Goal: Task Accomplishment & Management: Complete application form

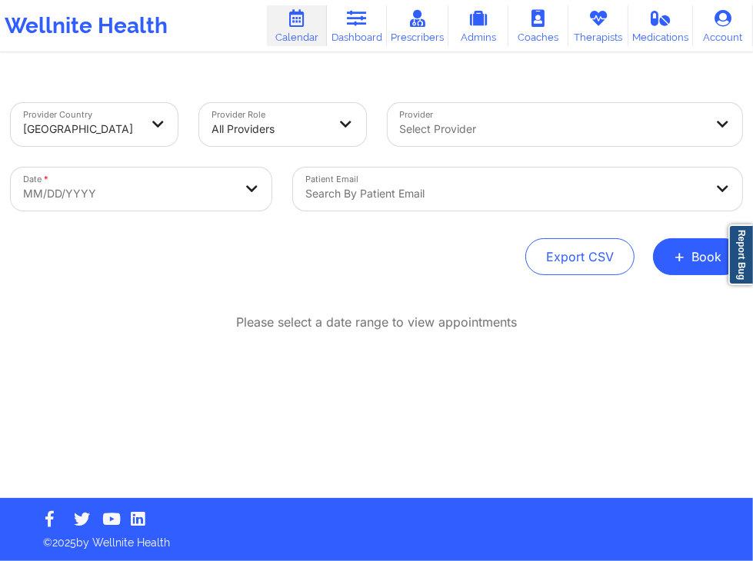
click at [634, 68] on div "Provider Country [GEOGRAPHIC_DATA] Provider Role All Providers Provider Select …" at bounding box center [376, 249] width 753 height 498
click at [567, 78] on div "Provider Country [GEOGRAPHIC_DATA] Provider Role All Providers Provider Select …" at bounding box center [376, 286] width 753 height 423
click at [614, 393] on div "Please select a date range to view appointments" at bounding box center [376, 373] width 731 height 118
click at [661, 352] on div "Please select a date range to view appointments" at bounding box center [376, 373] width 731 height 118
click at [483, 321] on p "Please select a date range to view appointments" at bounding box center [376, 323] width 281 height 18
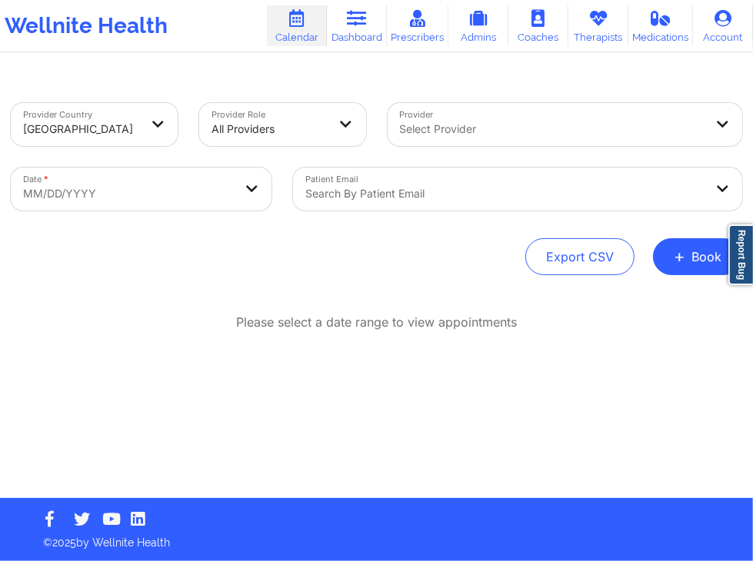
click at [478, 254] on div "Export CSV + Book" at bounding box center [376, 256] width 731 height 37
click at [501, 260] on div "Export CSV + Book" at bounding box center [376, 256] width 731 height 37
click at [513, 225] on div "Provider Country [GEOGRAPHIC_DATA] Provider Role All Providers Provider Select …" at bounding box center [376, 189] width 731 height 172
click at [394, 254] on div "Export CSV + Book" at bounding box center [376, 256] width 731 height 37
click at [503, 247] on div "Export CSV + Book" at bounding box center [376, 256] width 731 height 37
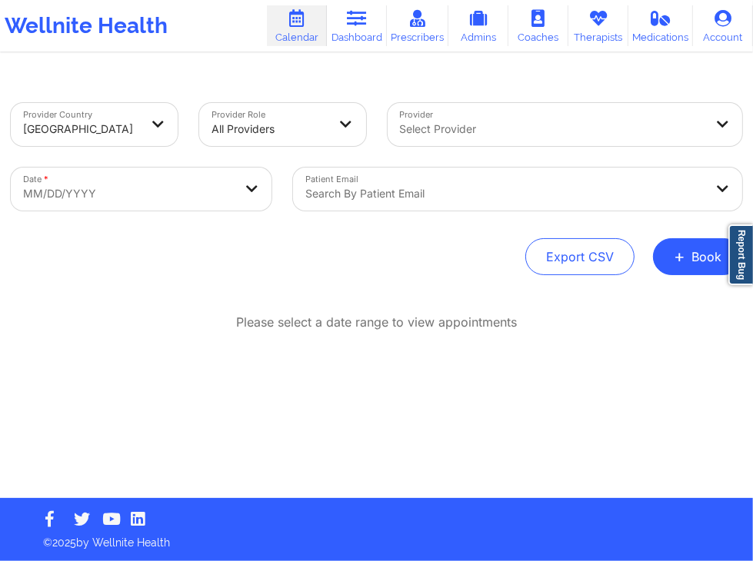
click at [498, 261] on div "Export CSV + Book" at bounding box center [376, 256] width 731 height 37
click at [501, 255] on div "Export CSV + Book" at bounding box center [376, 256] width 731 height 37
click at [434, 248] on div "Export CSV + Book" at bounding box center [376, 256] width 731 height 37
click at [487, 244] on div "Export CSV + Book" at bounding box center [376, 256] width 731 height 37
click at [477, 245] on div "Export CSV + Book" at bounding box center [376, 256] width 731 height 37
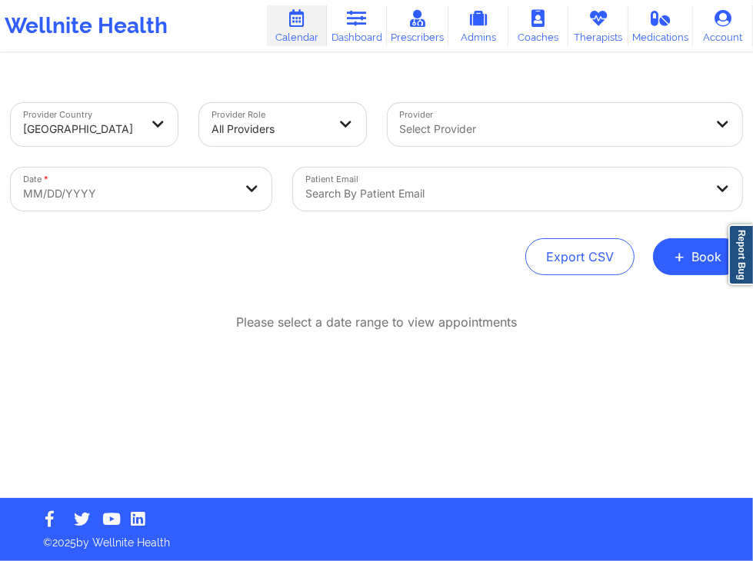
click at [517, 244] on div "Export CSV + Book" at bounding box center [376, 256] width 731 height 37
click at [706, 260] on button "+ Book" at bounding box center [697, 256] width 89 height 37
click at [667, 297] on button "Therapy Session" at bounding box center [672, 305] width 118 height 25
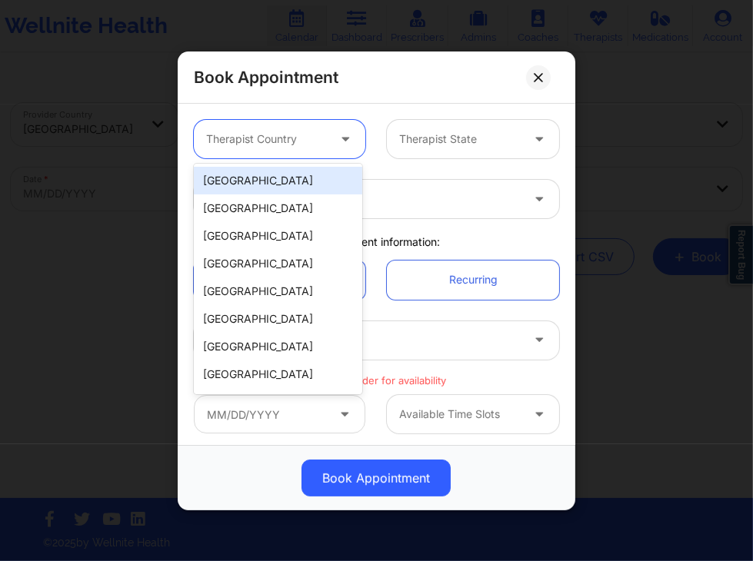
click at [301, 133] on div at bounding box center [266, 139] width 121 height 18
click at [271, 181] on div "[GEOGRAPHIC_DATA]" at bounding box center [278, 181] width 168 height 28
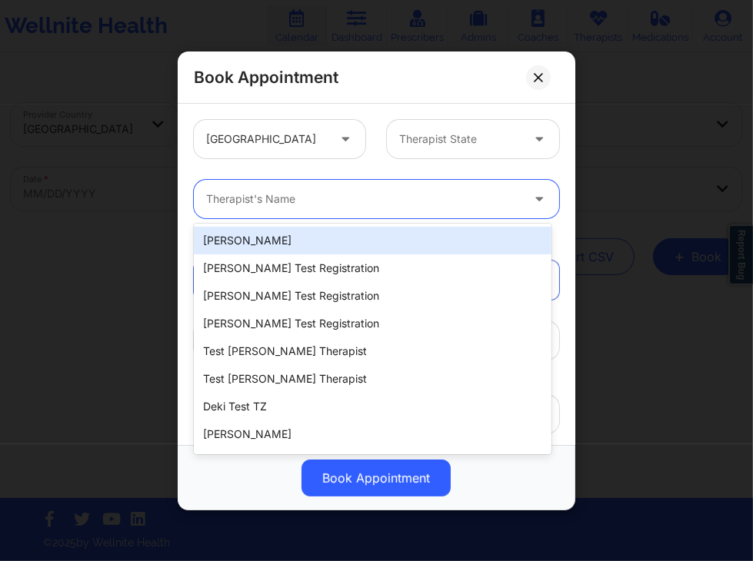
click at [294, 203] on div at bounding box center [363, 199] width 314 height 18
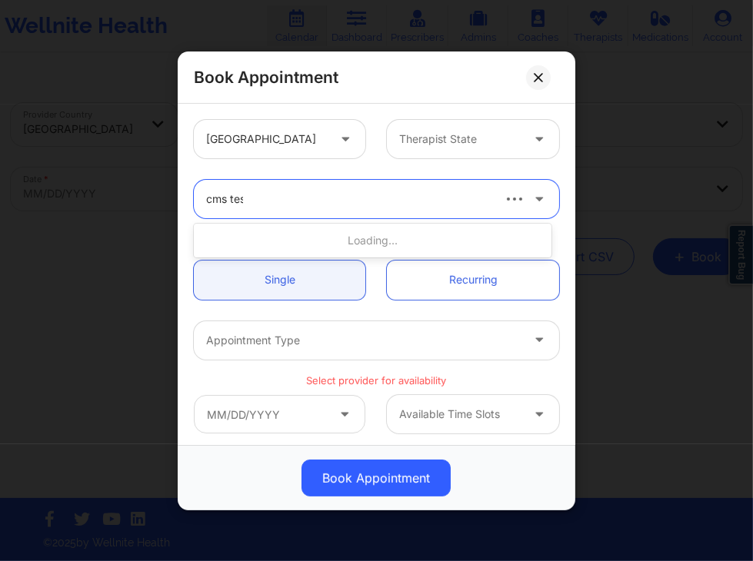
type input "cms test"
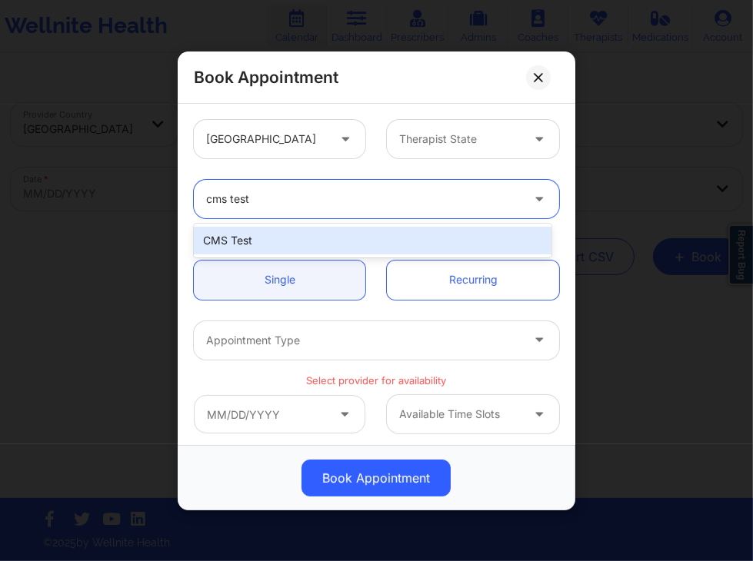
click at [314, 231] on div "CMS Test" at bounding box center [372, 241] width 357 height 28
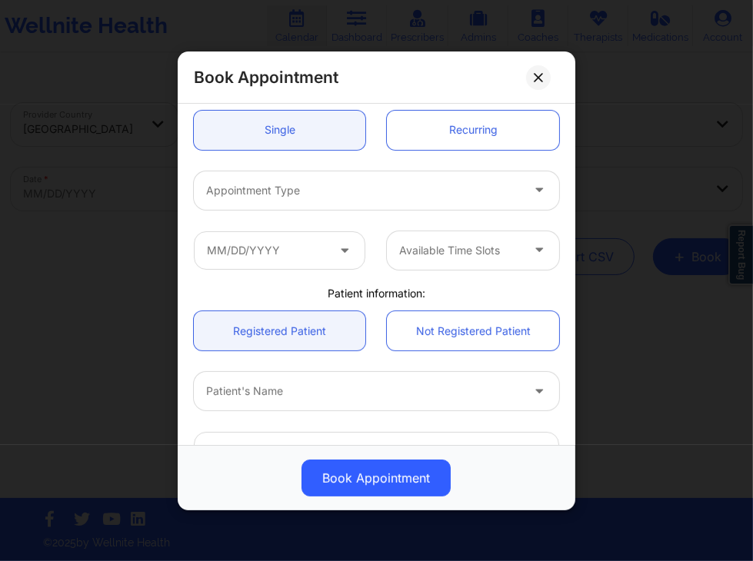
scroll to position [151, 0]
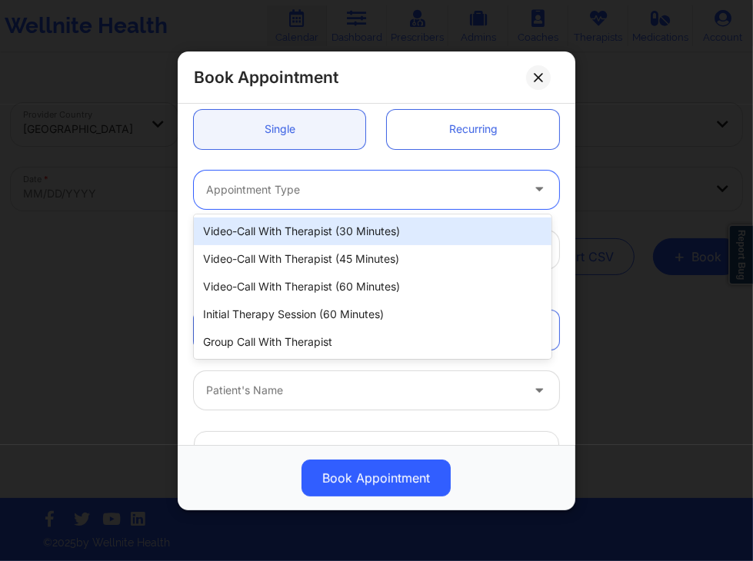
click at [371, 185] on div at bounding box center [363, 189] width 314 height 18
click at [375, 231] on div "Video-Call with Therapist (30 minutes)" at bounding box center [372, 232] width 357 height 28
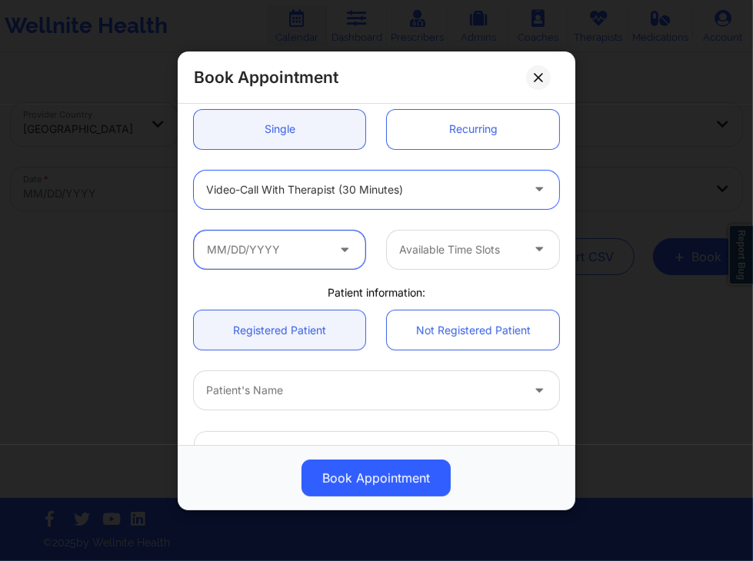
click at [331, 250] on input "text" at bounding box center [279, 249] width 171 height 38
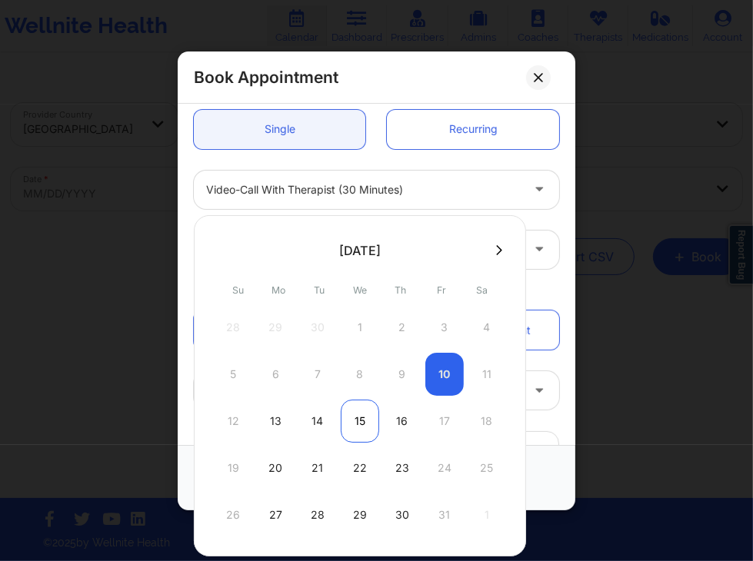
click at [363, 412] on div "15" at bounding box center [360, 421] width 38 height 43
type input "[DATE]"
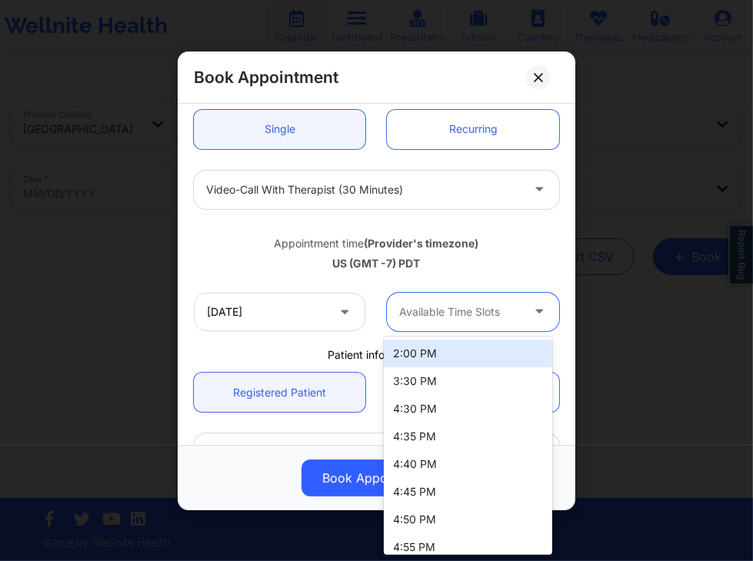
click at [456, 301] on div "Available Time Slots" at bounding box center [454, 311] width 135 height 38
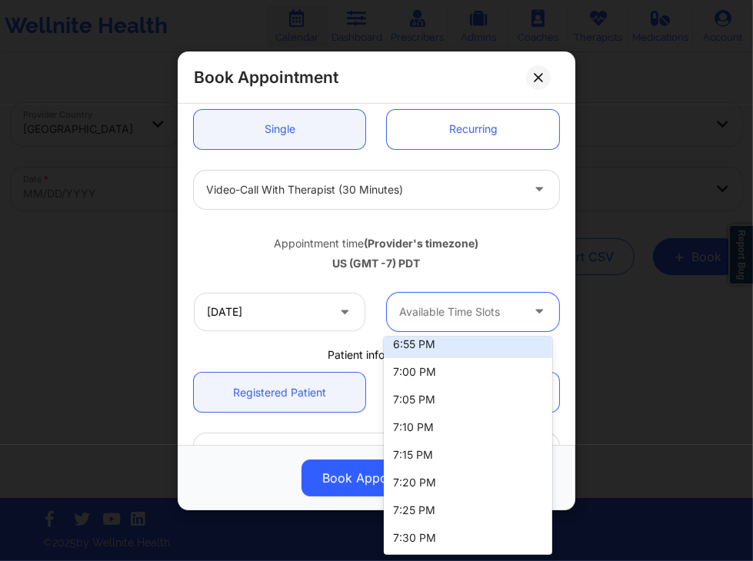
scroll to position [0, 0]
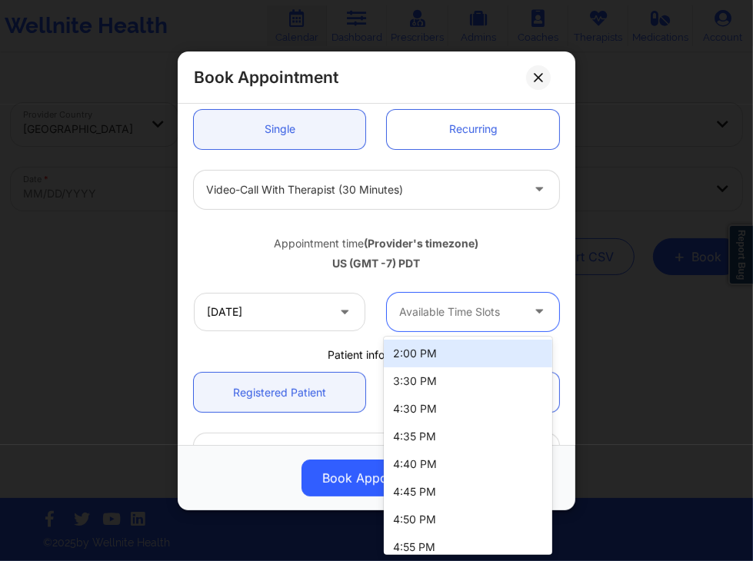
click at [388, 354] on div "2:00 PM" at bounding box center [468, 354] width 168 height 28
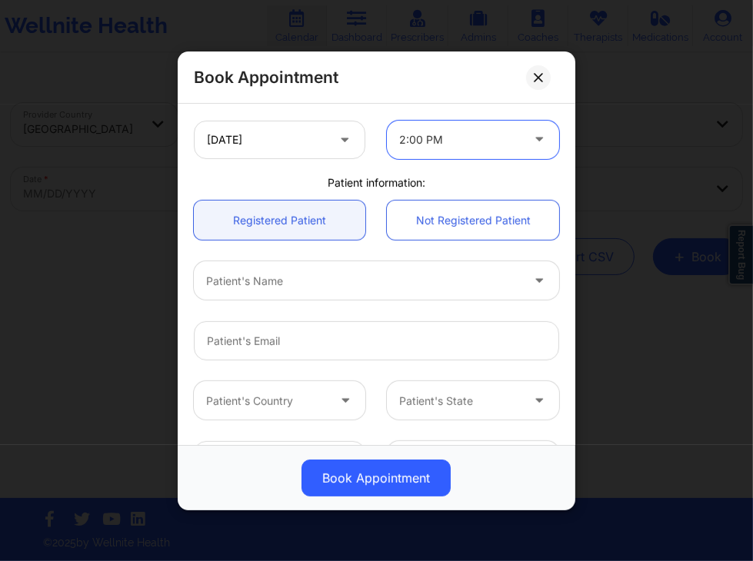
scroll to position [324, 0]
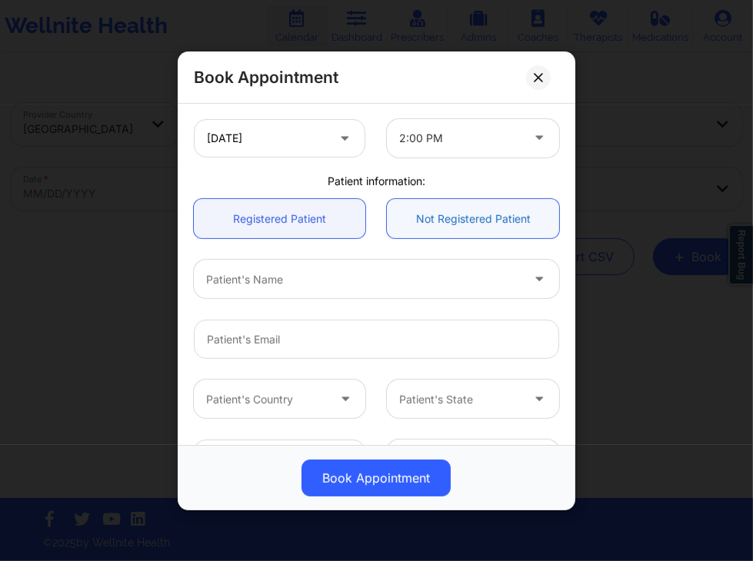
click at [458, 214] on link "Not Registered Patient" at bounding box center [472, 218] width 171 height 39
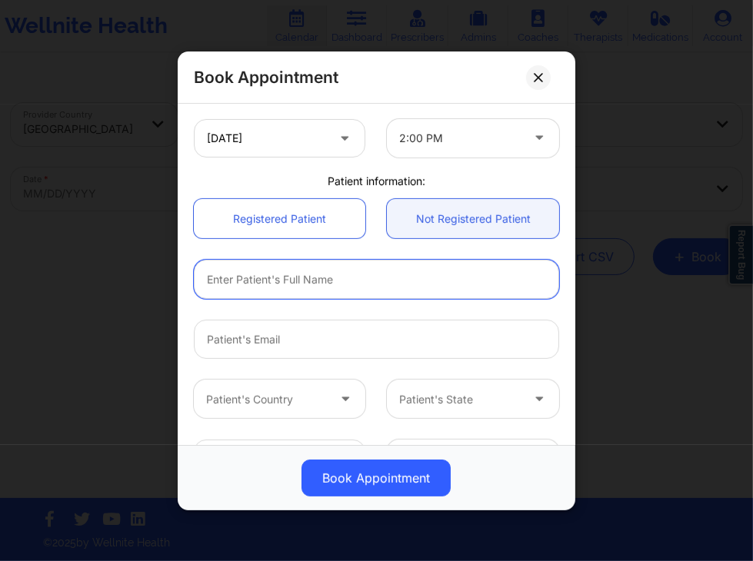
click at [341, 279] on input "text" at bounding box center [376, 279] width 365 height 39
type input "Test"
type input "I"
type input "Unregistered Patient Test"
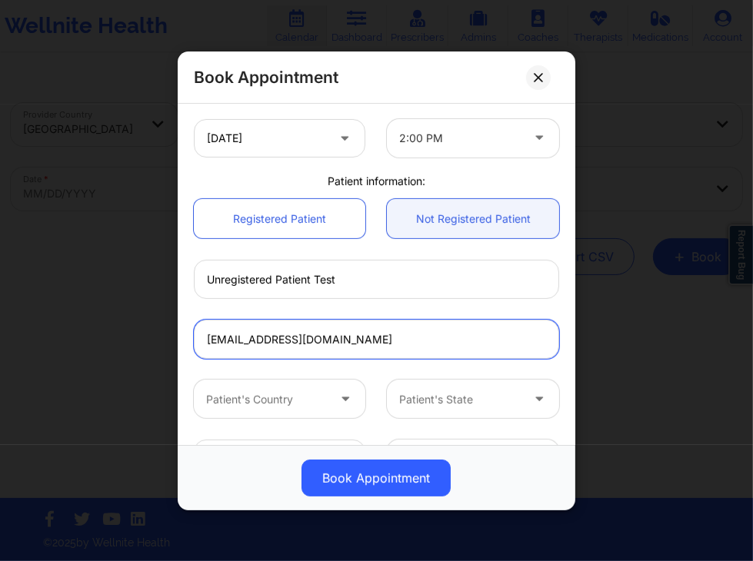
type input "[EMAIL_ADDRESS][DOMAIN_NAME]"
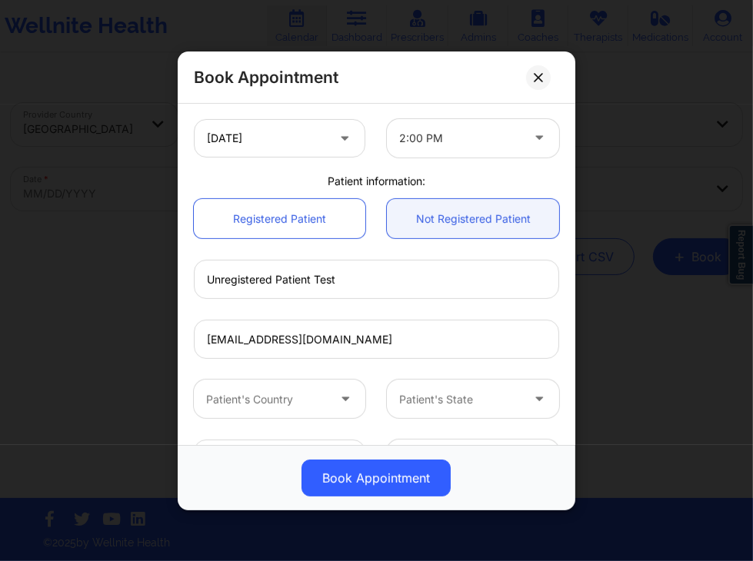
click at [377, 304] on div "Unregistered Patient Test" at bounding box center [376, 279] width 387 height 60
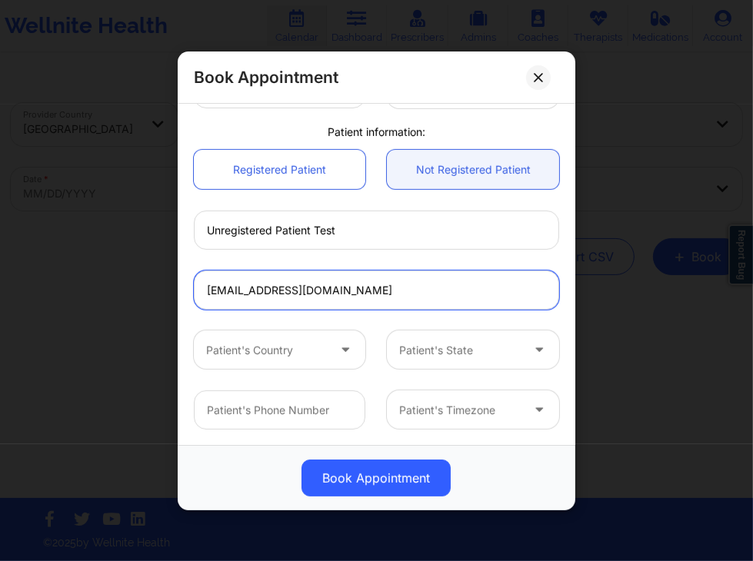
click at [360, 288] on input "[EMAIL_ADDRESS][DOMAIN_NAME]" at bounding box center [376, 290] width 365 height 39
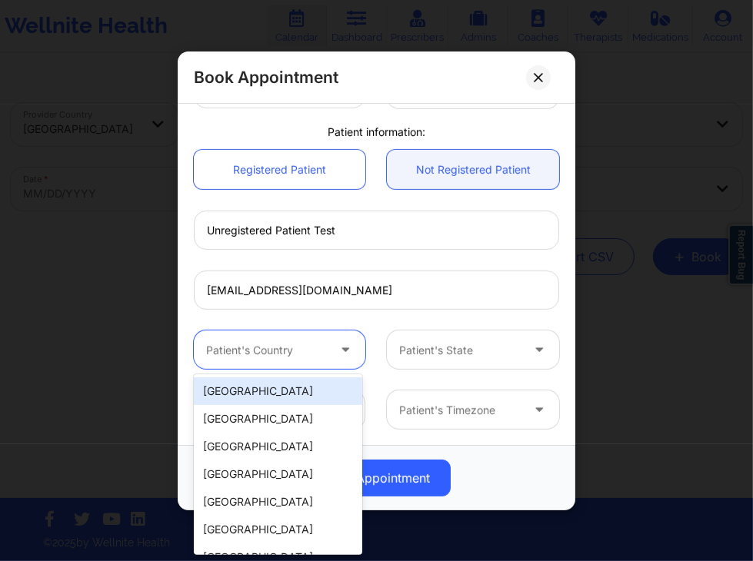
click at [297, 344] on div at bounding box center [266, 350] width 121 height 18
click at [274, 394] on div "[GEOGRAPHIC_DATA]" at bounding box center [278, 391] width 168 height 28
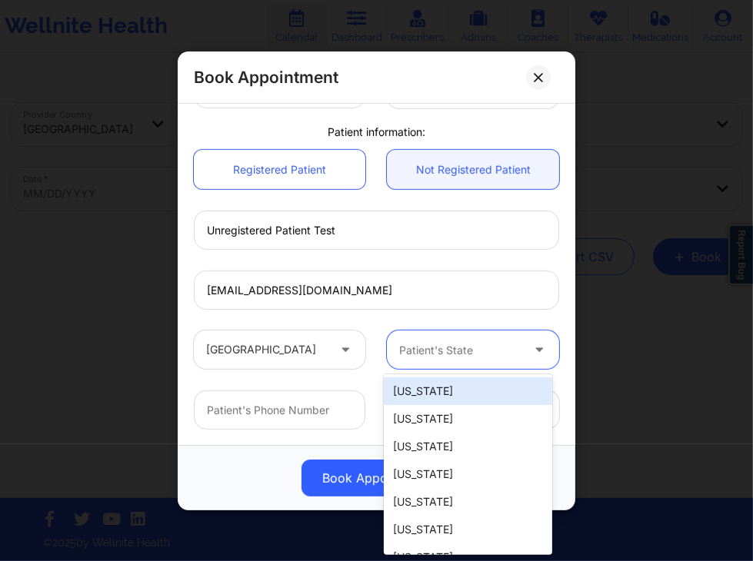
click at [437, 346] on div at bounding box center [460, 350] width 121 height 18
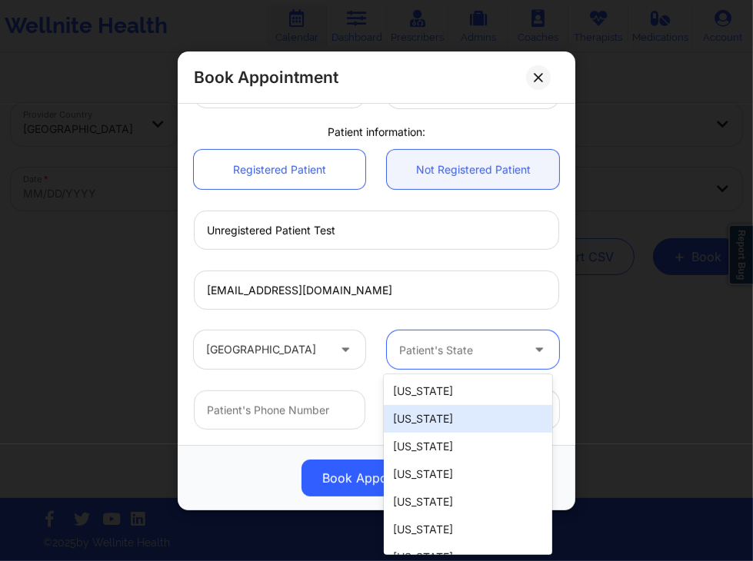
click at [436, 416] on div "[US_STATE]" at bounding box center [468, 419] width 168 height 28
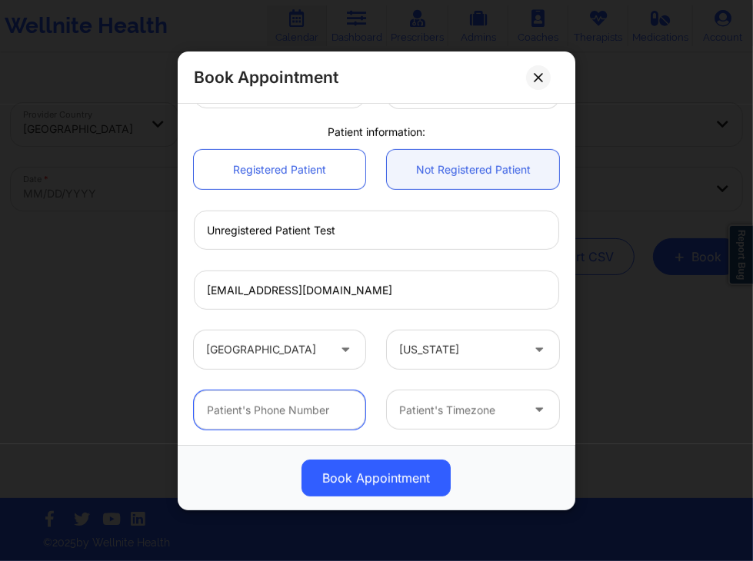
click at [283, 413] on input "text" at bounding box center [279, 409] width 171 height 39
type input "06282502474"
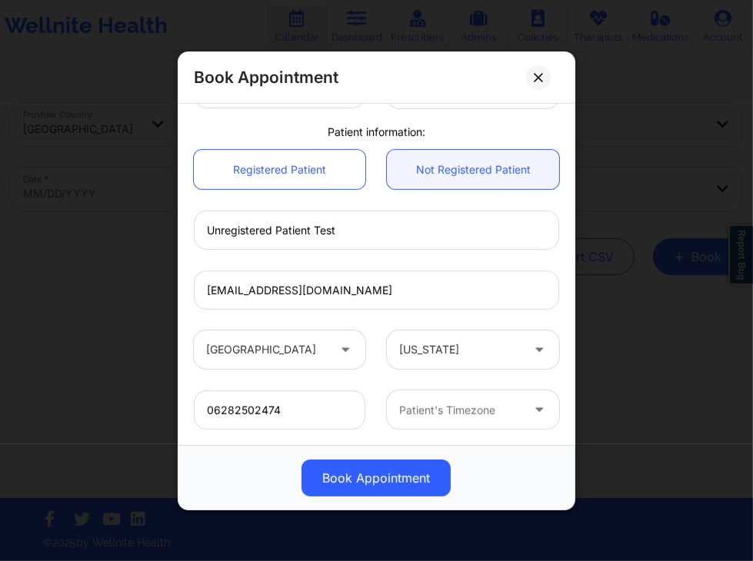
type input "[GEOGRAPHIC_DATA]"
click at [228, 418] on input "06282502474" at bounding box center [279, 409] width 171 height 39
click at [217, 414] on input "06282502474" at bounding box center [279, 409] width 171 height 39
click at [299, 410] on input "6282502474" at bounding box center [279, 409] width 171 height 39
type input "6282502474"
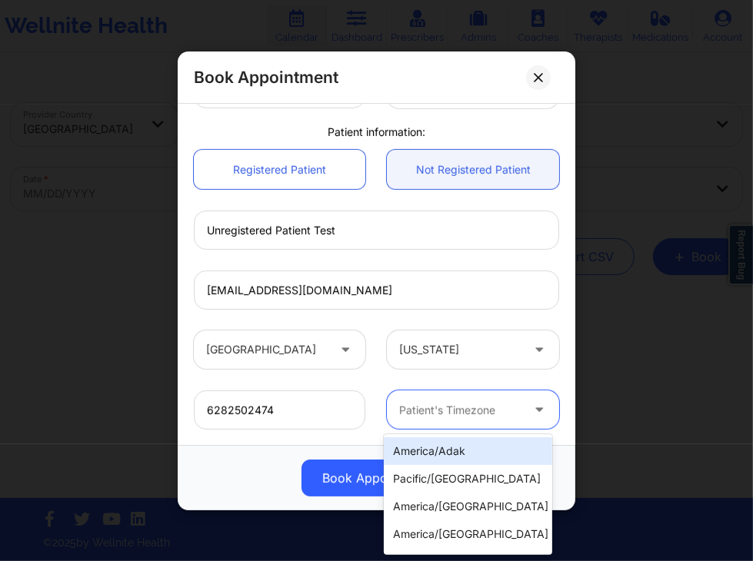
click at [449, 419] on div "Patient's Timezone" at bounding box center [454, 409] width 135 height 38
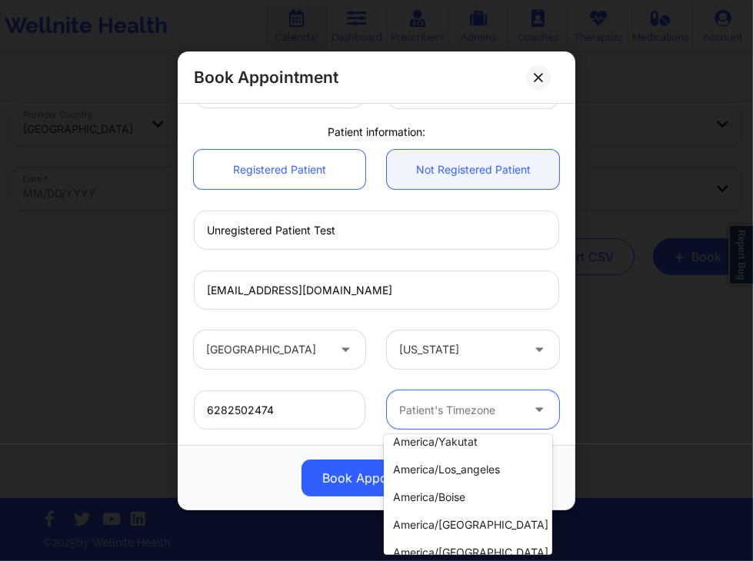
scroll to position [204, 0]
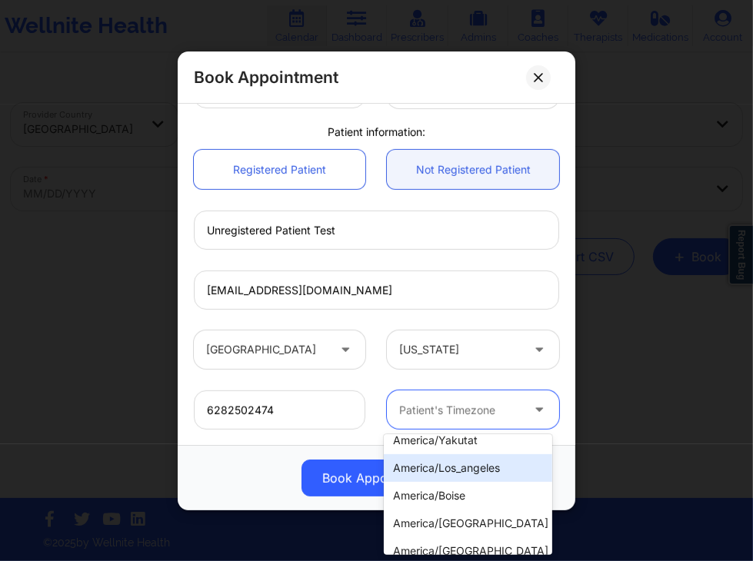
click at [483, 470] on div "america/los_angeles" at bounding box center [468, 468] width 168 height 28
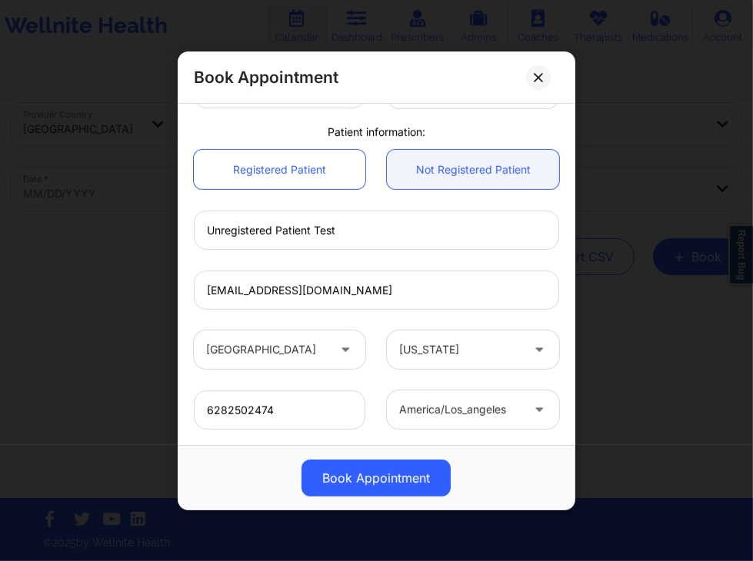
click at [367, 420] on div "6282502474" at bounding box center [279, 409] width 193 height 38
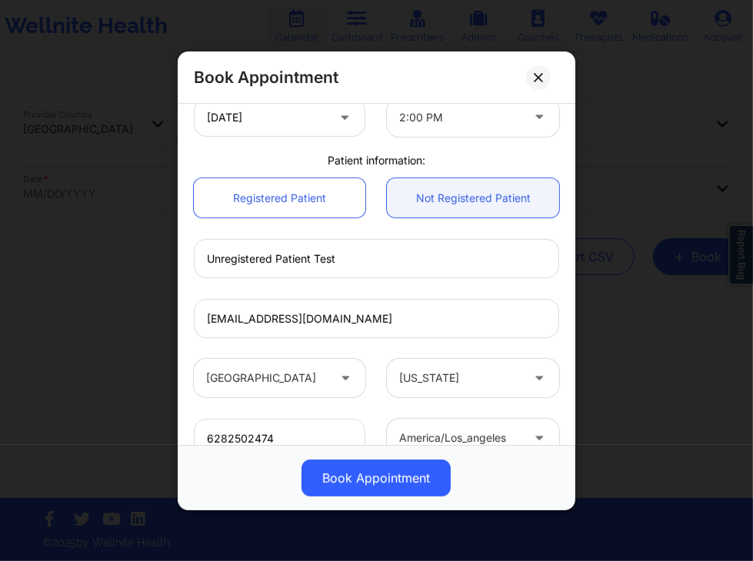
scroll to position [343, 0]
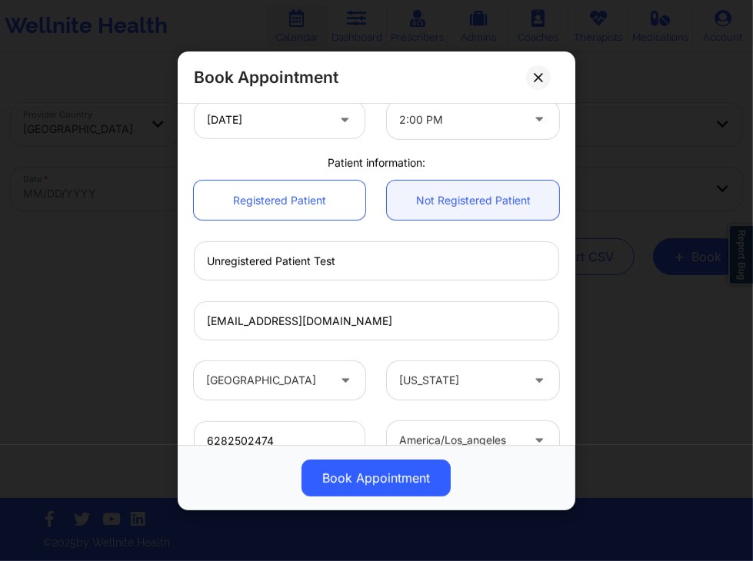
click at [367, 421] on div "6282502474" at bounding box center [279, 440] width 193 height 38
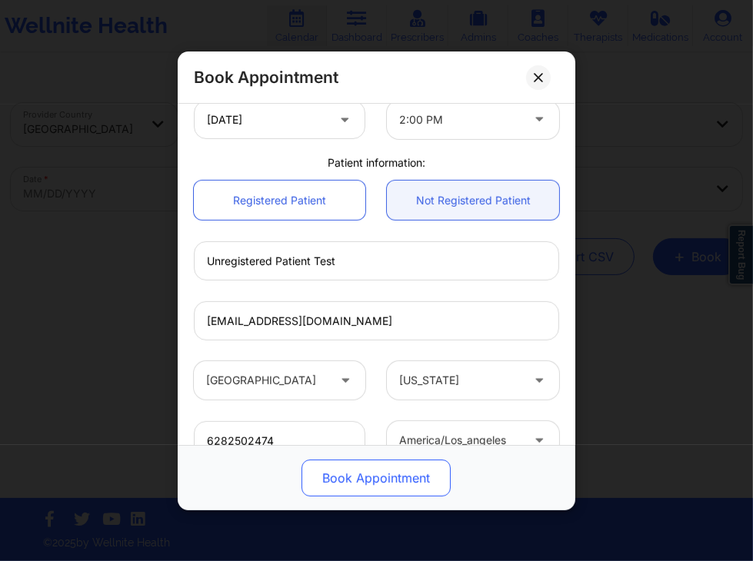
click at [378, 480] on button "Book Appointment" at bounding box center [376, 478] width 149 height 37
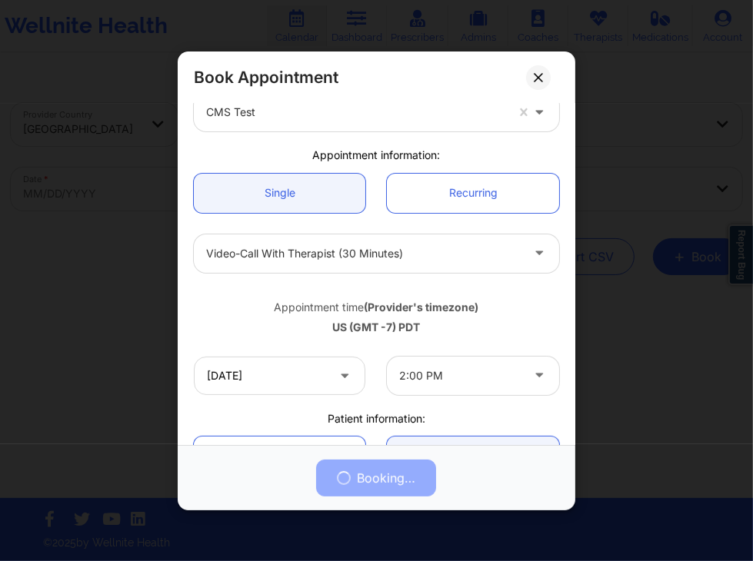
scroll to position [0, 0]
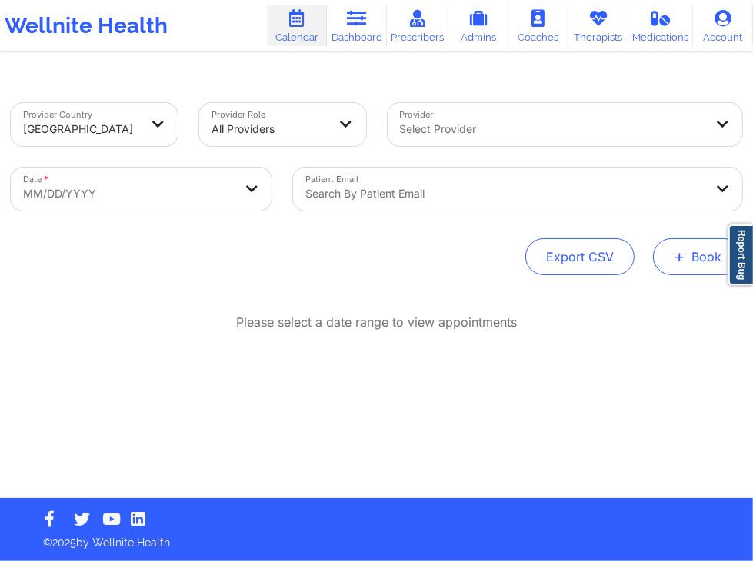
click at [686, 258] on button "+ Book" at bounding box center [697, 256] width 89 height 37
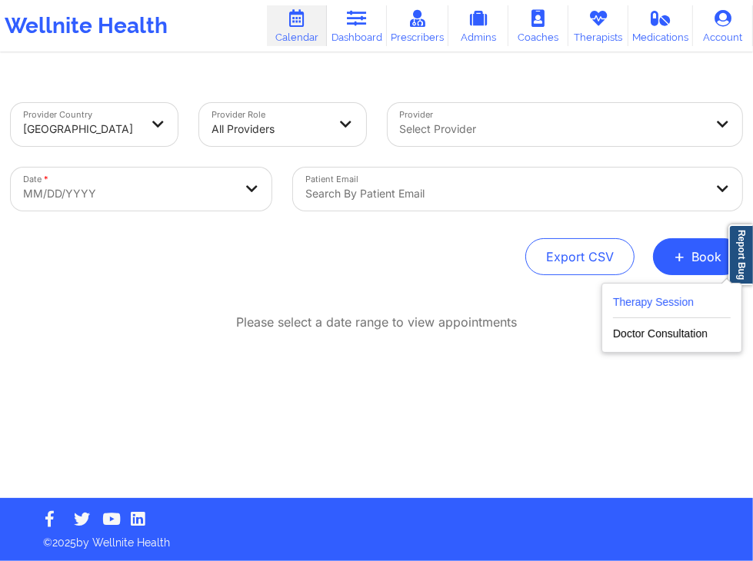
click at [648, 301] on button "Therapy Session" at bounding box center [672, 305] width 118 height 25
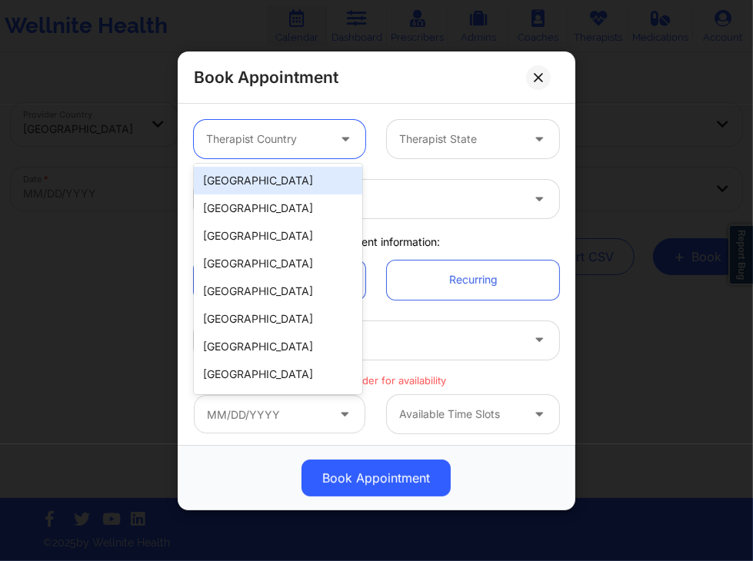
click at [338, 129] on icon at bounding box center [345, 135] width 15 height 13
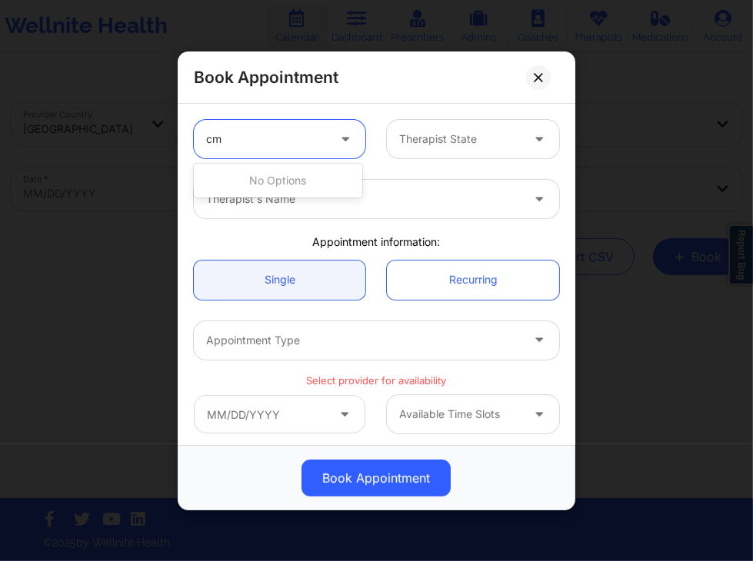
type input "cms"
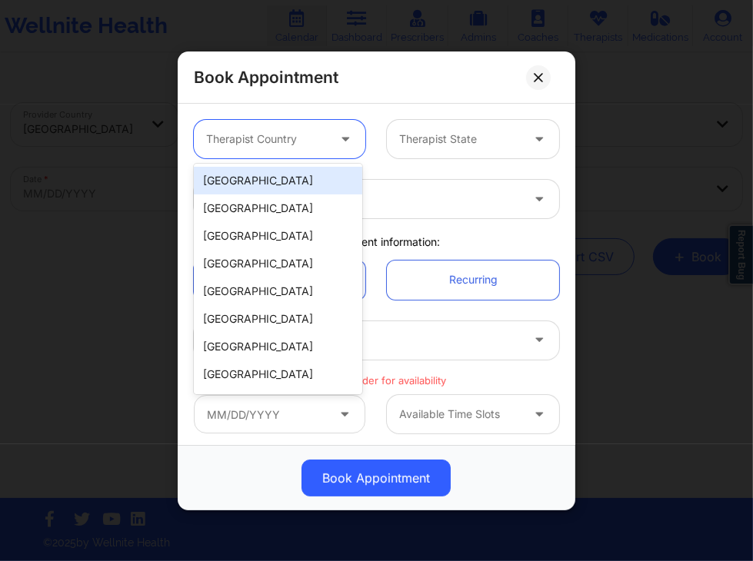
click at [250, 182] on div "[GEOGRAPHIC_DATA]" at bounding box center [278, 181] width 168 height 28
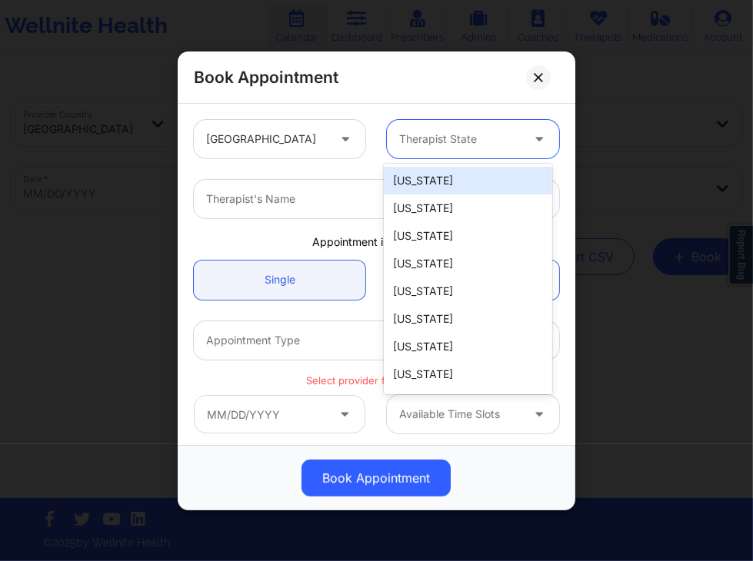
click at [387, 138] on div "Therapist State" at bounding box center [454, 139] width 135 height 38
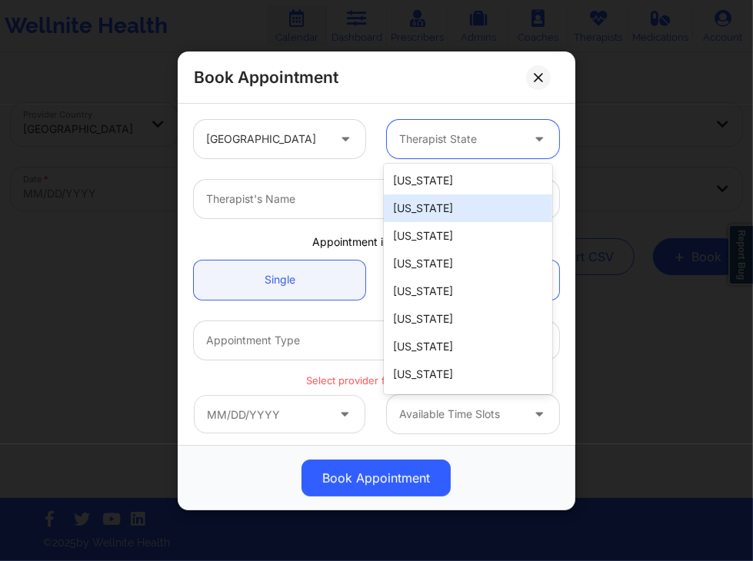
click at [422, 209] on div "[US_STATE]" at bounding box center [468, 208] width 168 height 28
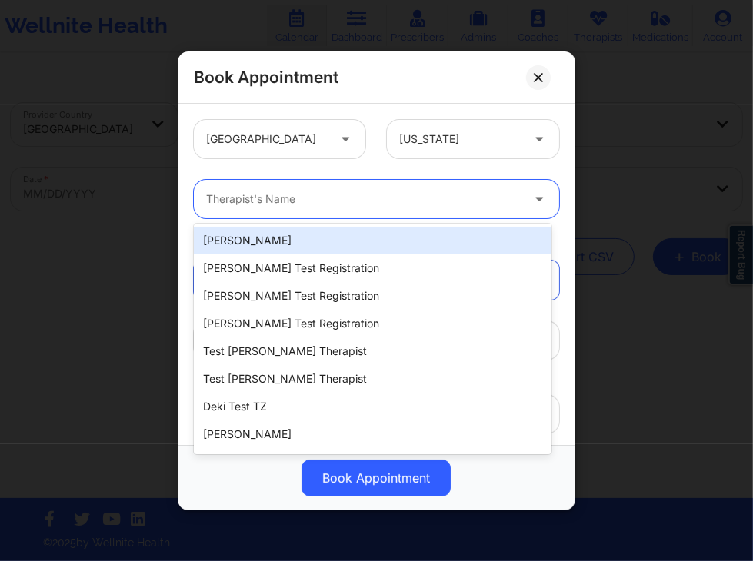
click at [324, 196] on div at bounding box center [363, 199] width 314 height 18
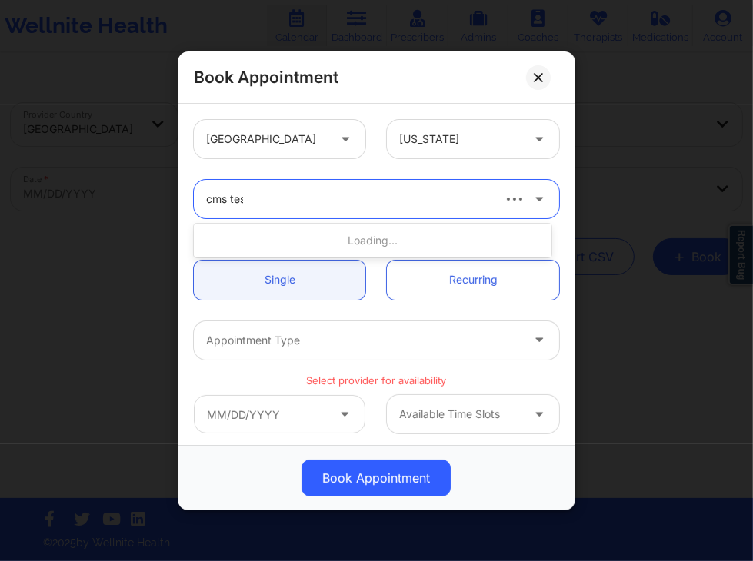
type input "cms test"
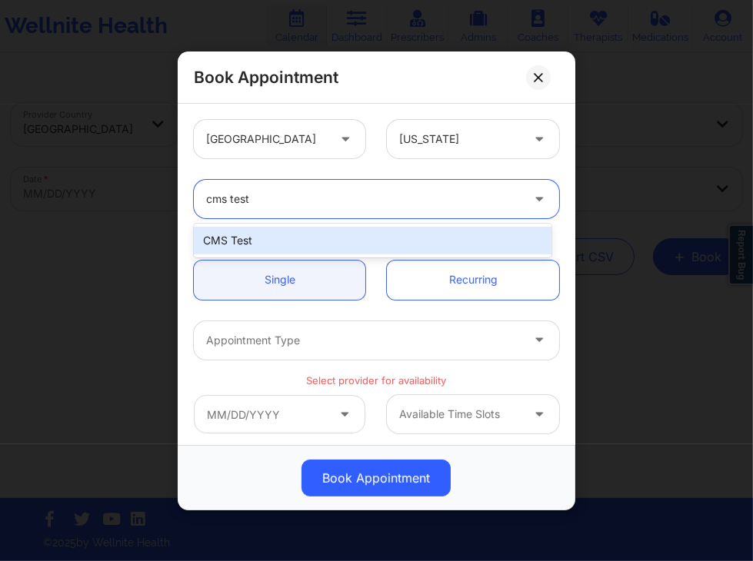
click at [303, 254] on div "CMS Test" at bounding box center [372, 241] width 357 height 28
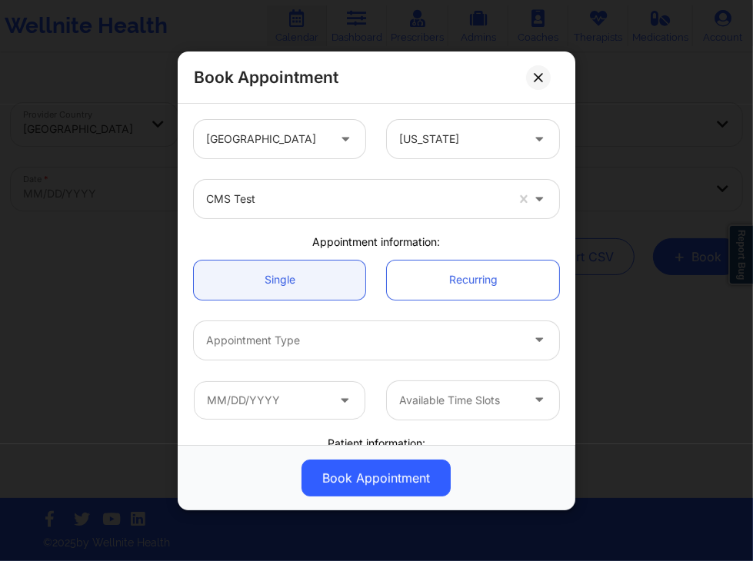
click at [303, 254] on div "Single Recurring" at bounding box center [376, 279] width 387 height 61
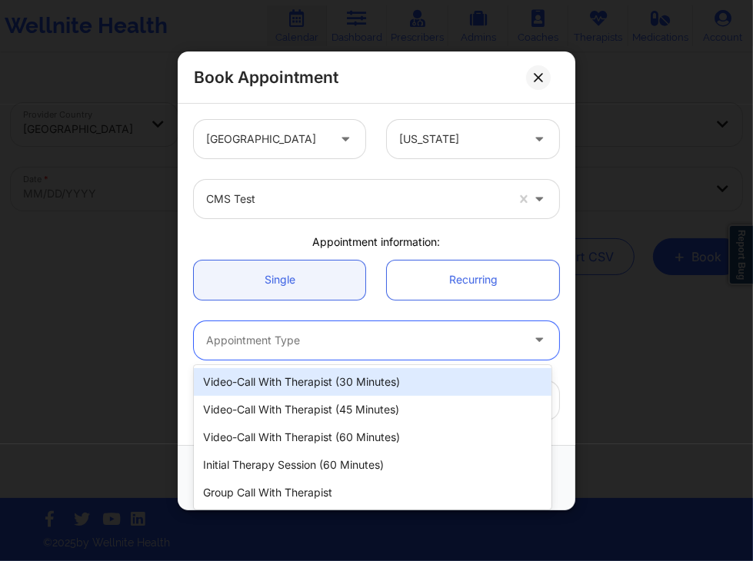
click at [347, 346] on div at bounding box center [363, 340] width 314 height 18
click at [357, 382] on div "Video-Call with Therapist (30 minutes)" at bounding box center [372, 382] width 357 height 28
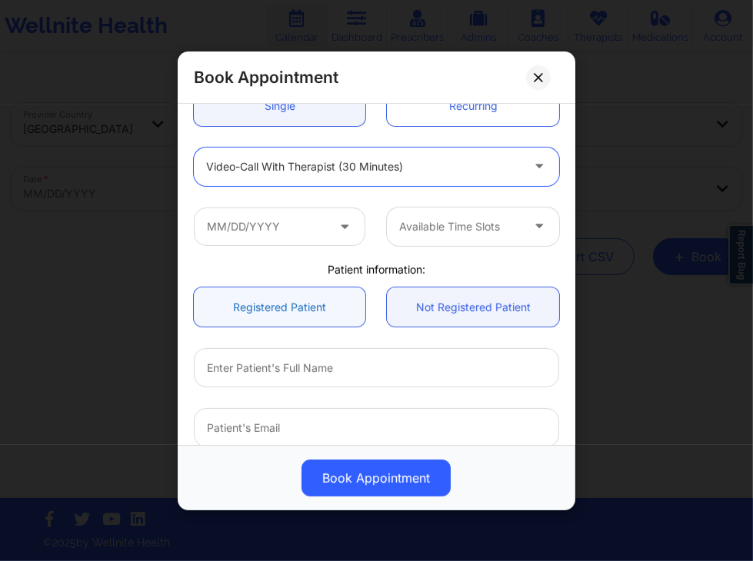
scroll to position [174, 0]
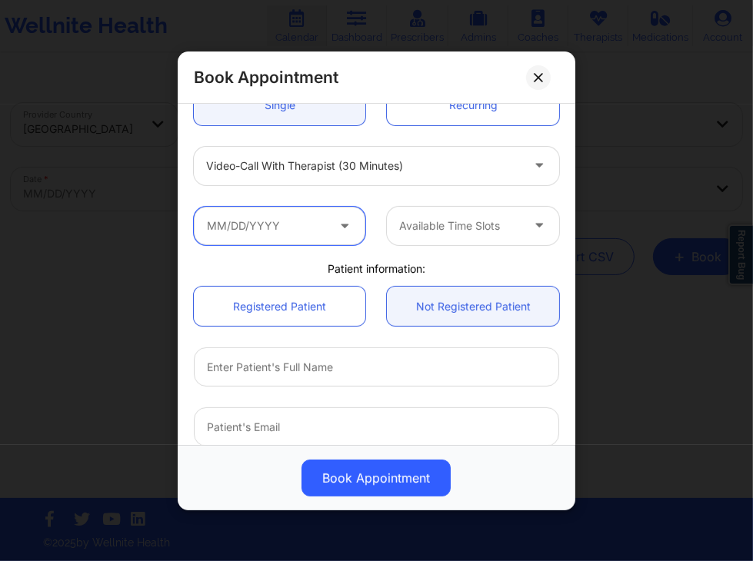
click at [289, 208] on input "text" at bounding box center [279, 225] width 171 height 38
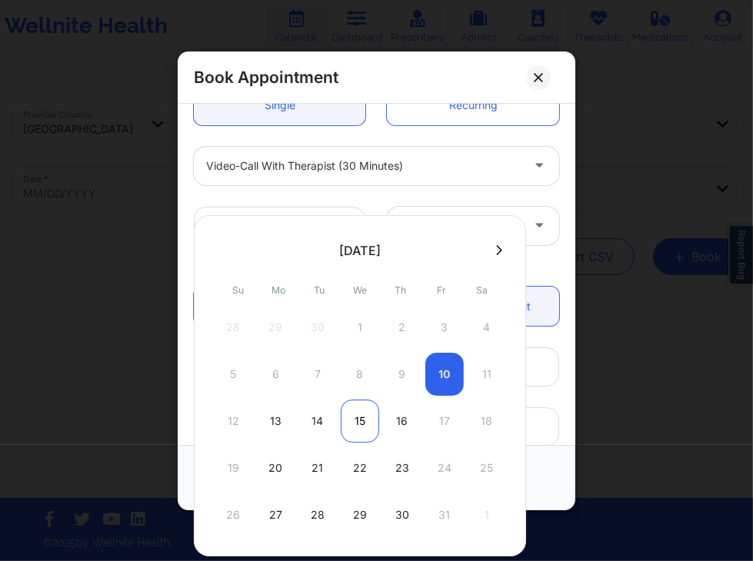
click at [351, 425] on div "15" at bounding box center [360, 421] width 38 height 43
type input "[DATE]"
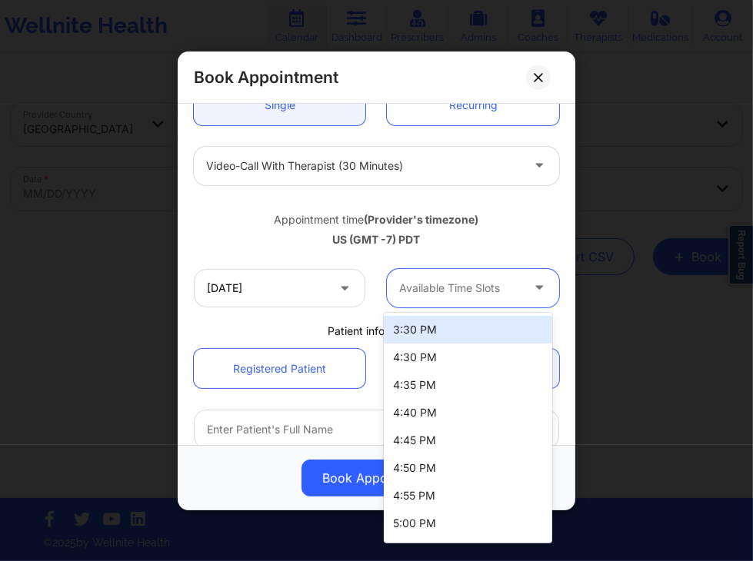
click at [450, 299] on div "Available Time Slots" at bounding box center [454, 287] width 135 height 38
click at [442, 331] on div "3:30 PM" at bounding box center [468, 330] width 168 height 28
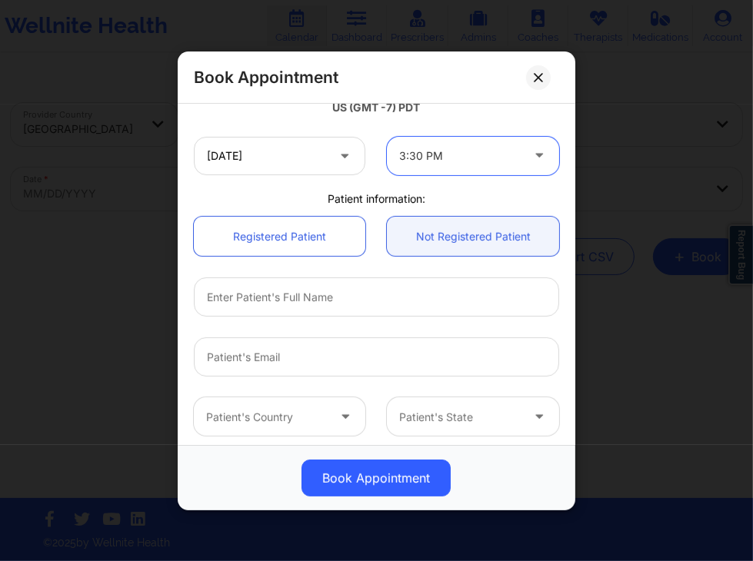
scroll to position [309, 0]
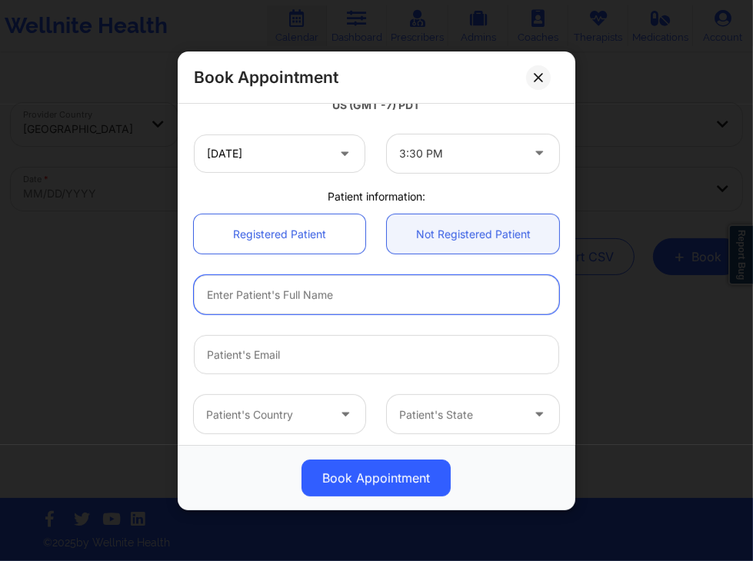
click at [354, 291] on input "text" at bounding box center [376, 294] width 365 height 39
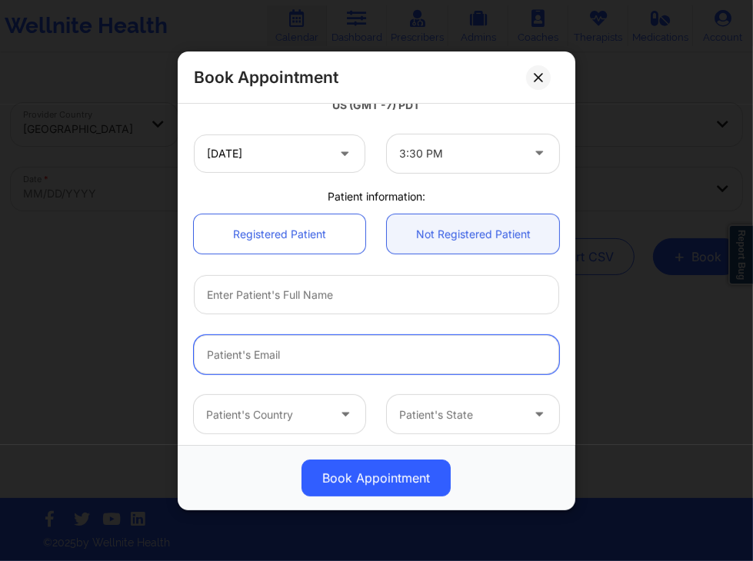
click at [230, 353] on input "Patient Email" at bounding box center [376, 354] width 365 height 39
paste input "[EMAIL_ADDRESS][DOMAIN_NAME]"
type input "[EMAIL_ADDRESS][DOMAIN_NAME]"
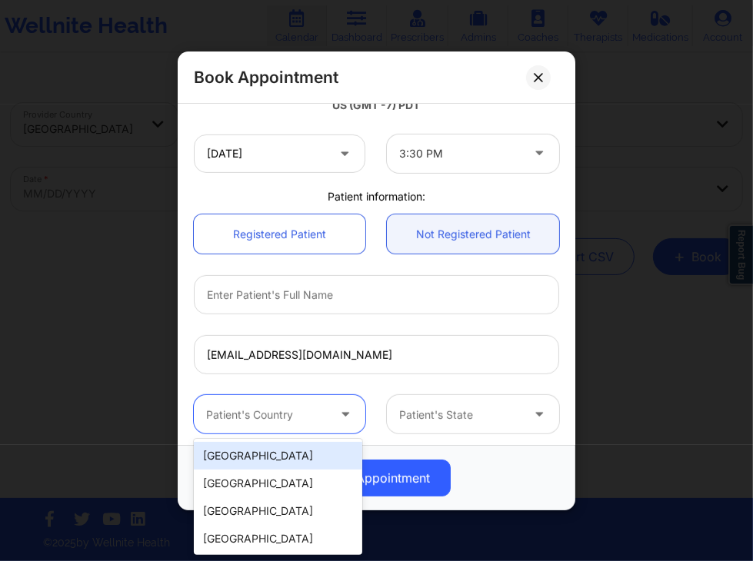
click at [266, 396] on div "Patient's Country" at bounding box center [261, 414] width 135 height 38
click at [260, 453] on div "[GEOGRAPHIC_DATA]" at bounding box center [278, 456] width 168 height 28
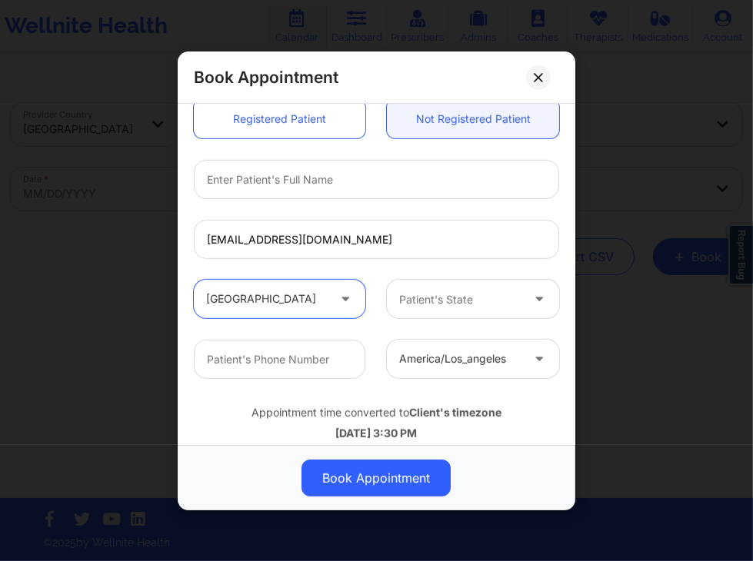
scroll to position [424, 0]
click at [428, 305] on div at bounding box center [460, 299] width 121 height 18
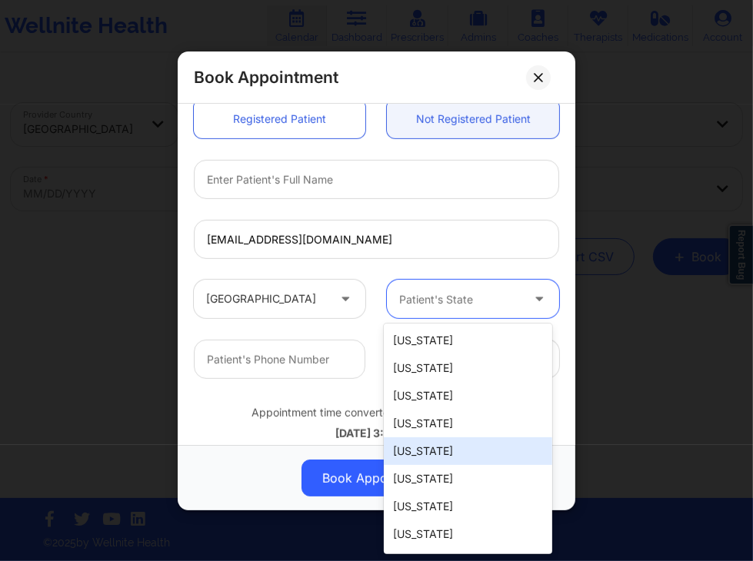
click at [440, 447] on div "[US_STATE]" at bounding box center [468, 451] width 168 height 28
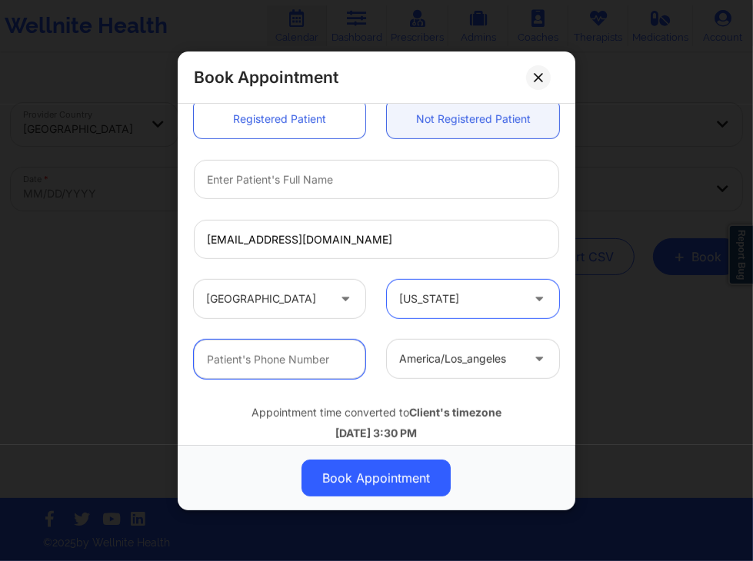
click at [288, 350] on input "text" at bounding box center [279, 359] width 171 height 39
type input "06282502474"
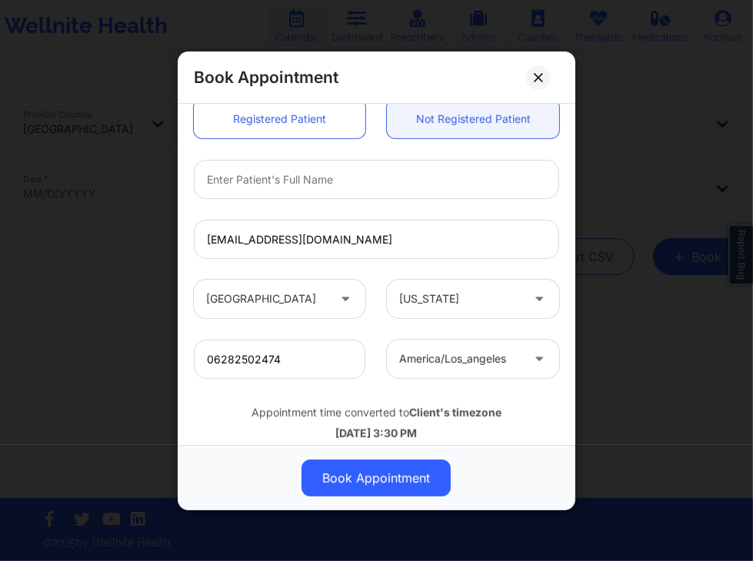
type input "[GEOGRAPHIC_DATA]"
click at [212, 359] on input "06282502474" at bounding box center [279, 359] width 171 height 39
type input "6282502474"
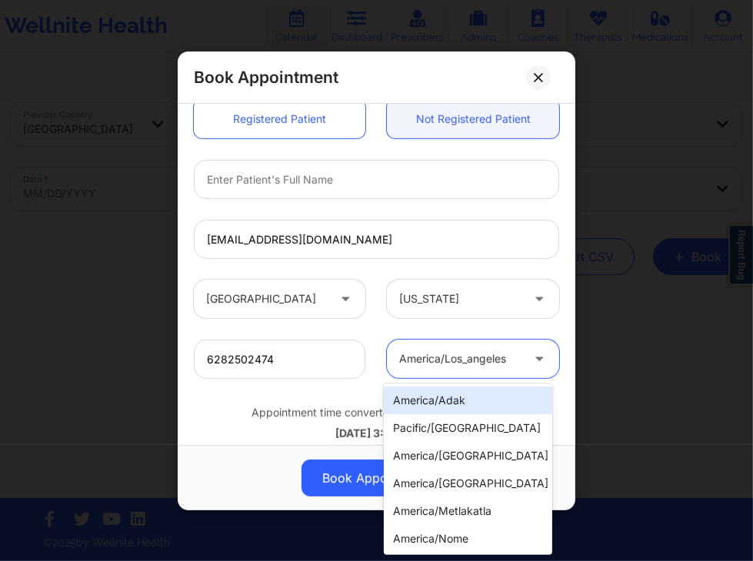
click at [464, 367] on div "america/los_angeles" at bounding box center [460, 359] width 121 height 38
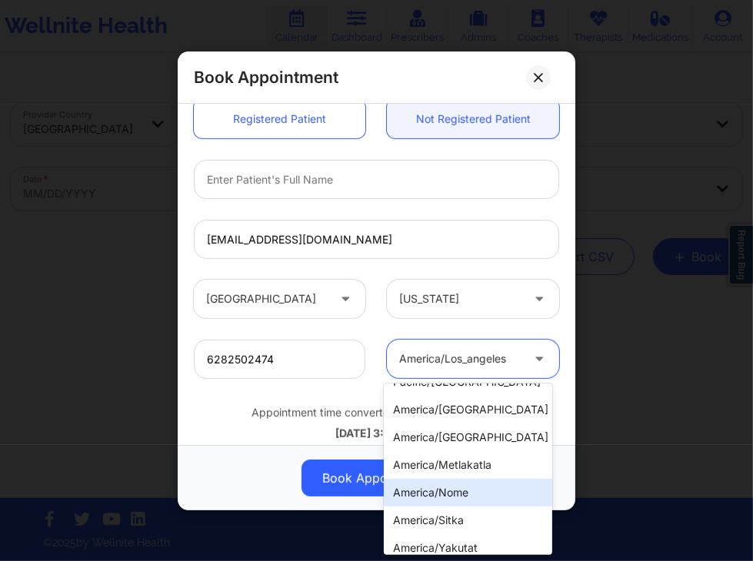
scroll to position [0, 0]
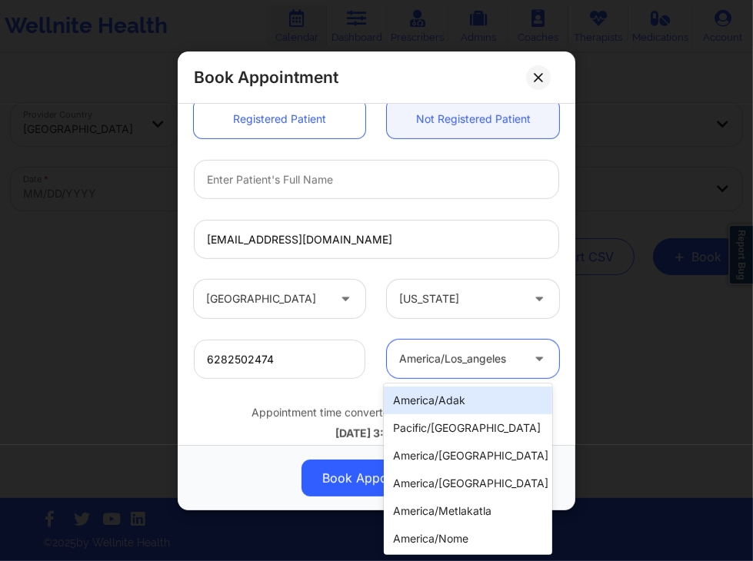
click at [470, 404] on div "america/adak" at bounding box center [468, 401] width 168 height 28
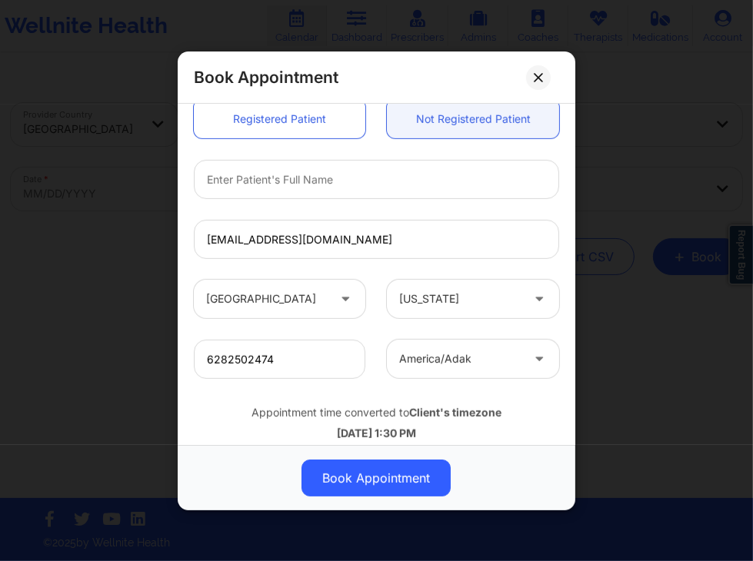
click at [398, 400] on div "Appointment time converted to Client's timezone [DATE] 1:30 PM US (GMT -9) HADT" at bounding box center [376, 430] width 387 height 61
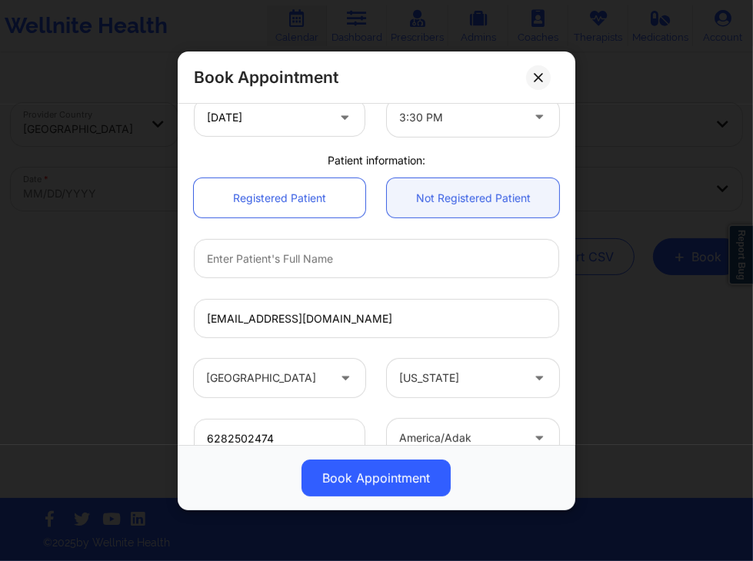
scroll to position [344, 0]
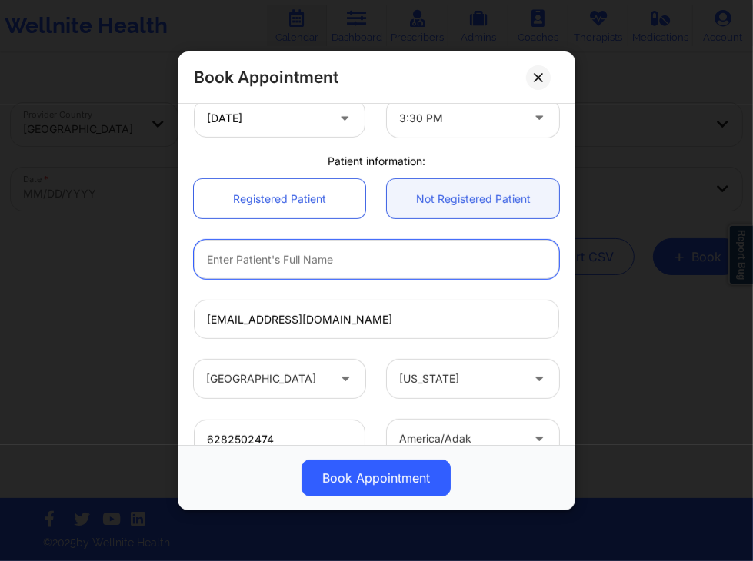
click at [291, 262] on input "text" at bounding box center [376, 259] width 365 height 39
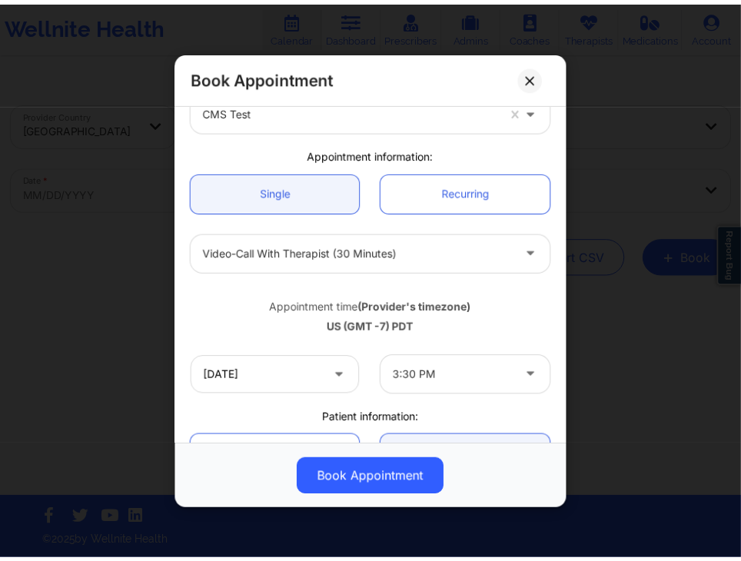
scroll to position [0, 0]
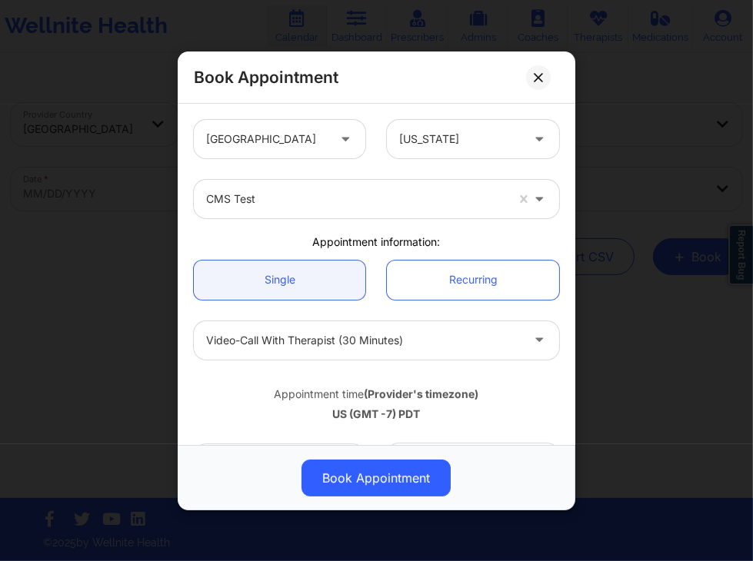
type input "Unregistered Patient Test"
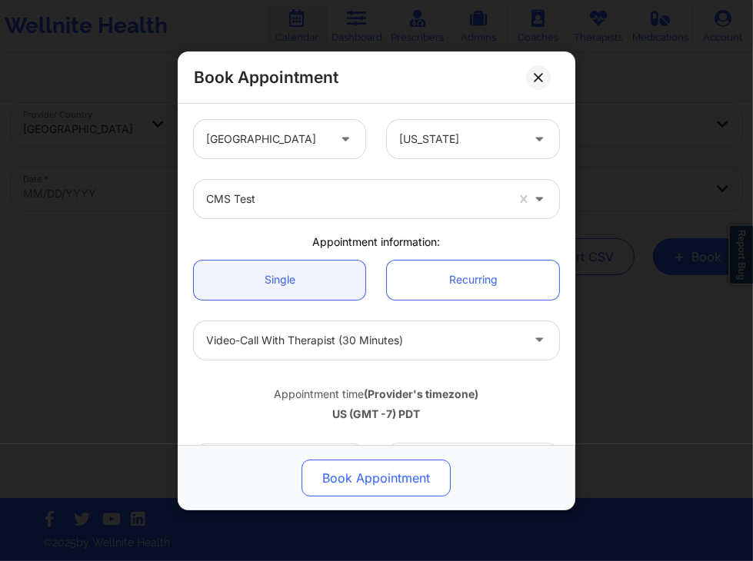
click at [424, 477] on button "Book Appointment" at bounding box center [376, 478] width 149 height 37
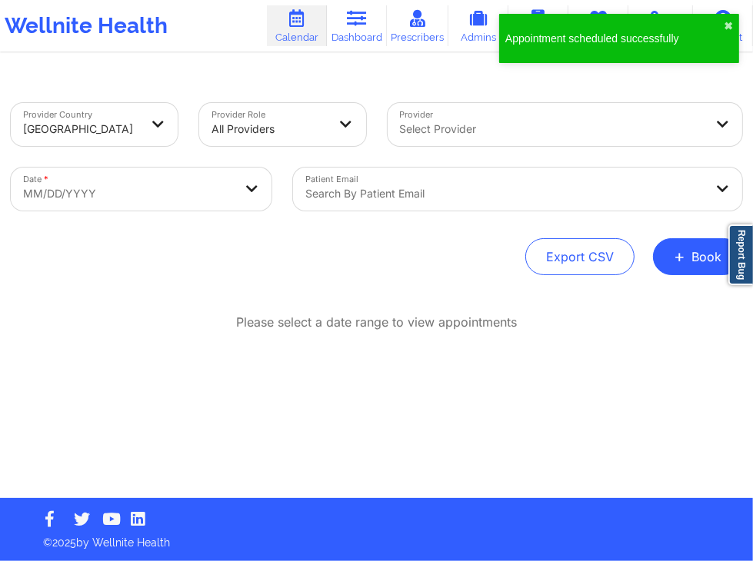
select select "2025-8"
select select "2025-9"
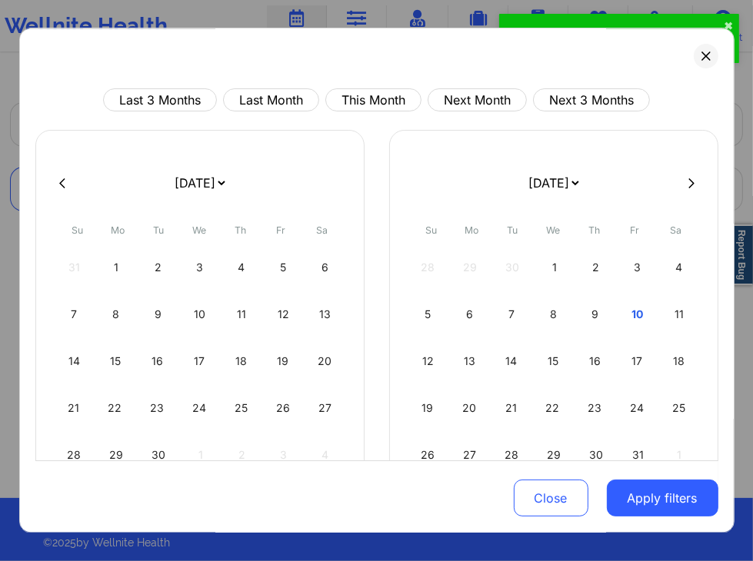
click at [171, 198] on body "Appointment scheduled successfully ✖︎ Wellnite Health Calendar Dashboard Prescr…" at bounding box center [376, 280] width 753 height 561
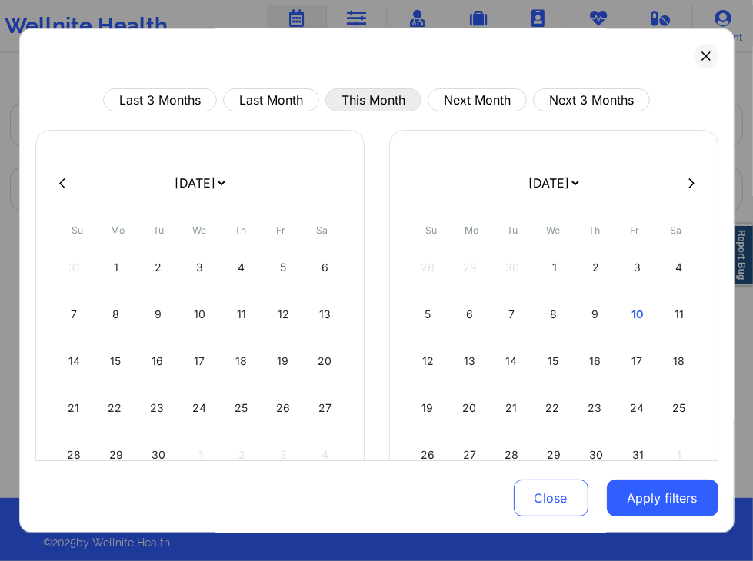
click at [367, 93] on button "This Month" at bounding box center [373, 100] width 96 height 23
select select "2025-9"
select select "2025-10"
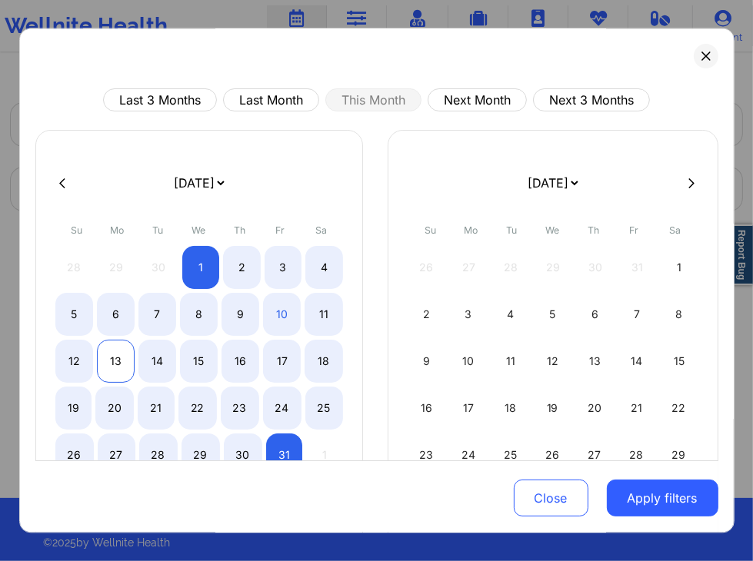
click at [110, 360] on div "13" at bounding box center [116, 362] width 38 height 43
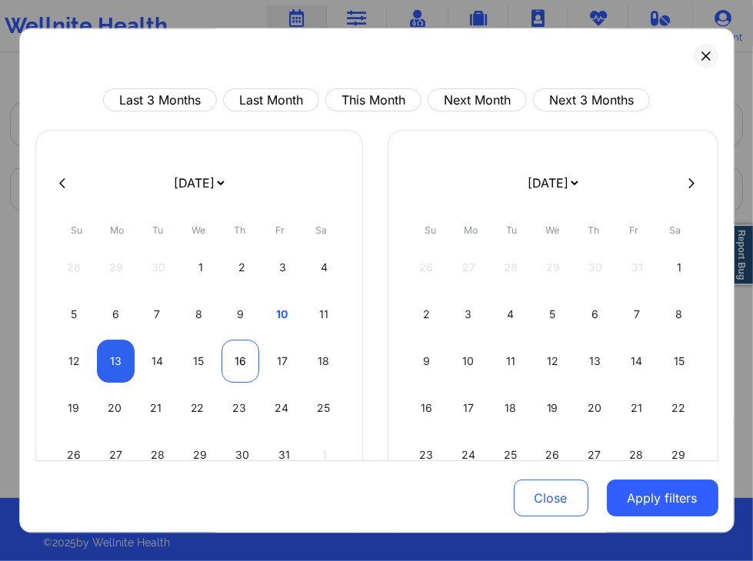
select select "2025-9"
select select "2025-10"
click at [249, 357] on div "16" at bounding box center [240, 362] width 38 height 43
select select "2025-9"
select select "2025-10"
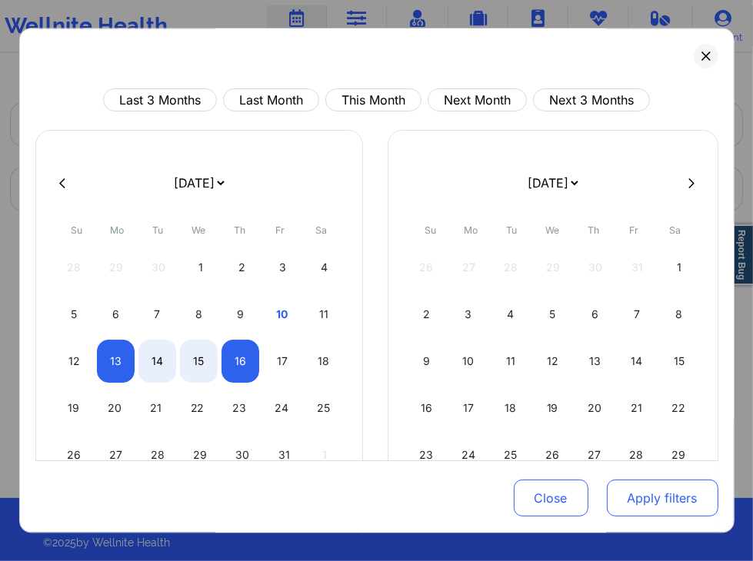
click at [670, 499] on button "Apply filters" at bounding box center [661, 498] width 111 height 37
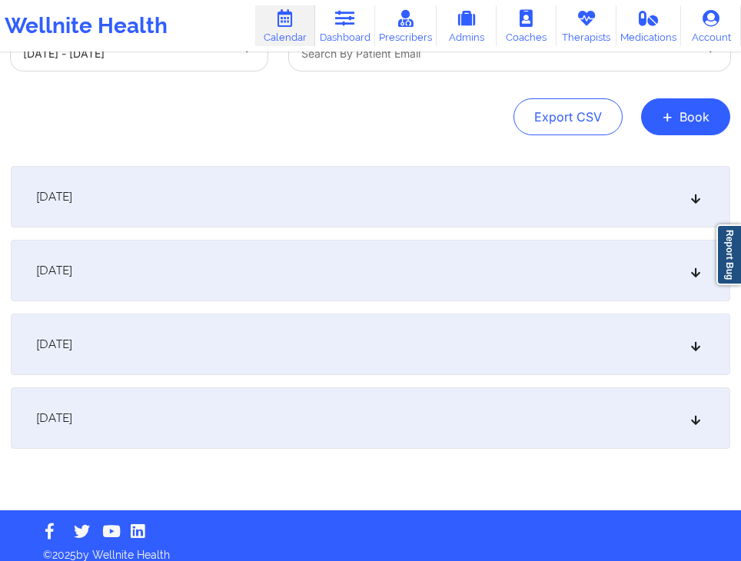
scroll to position [152, 0]
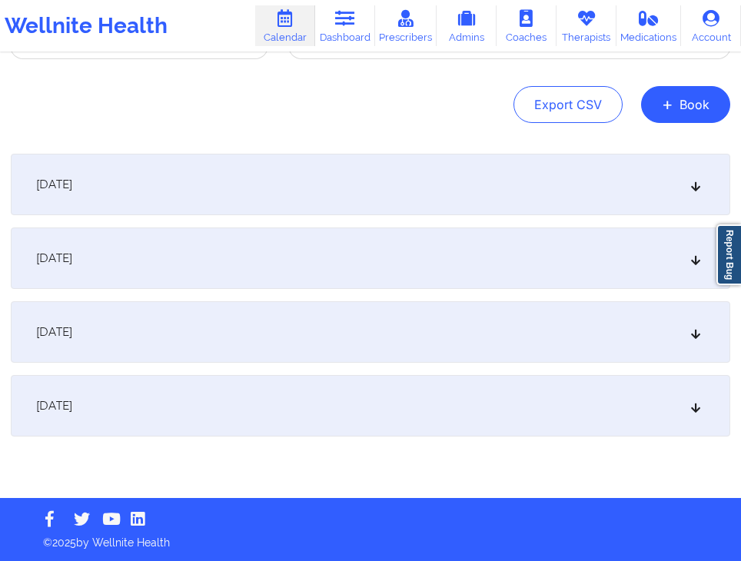
click at [510, 317] on div "[DATE]" at bounding box center [370, 331] width 719 height 61
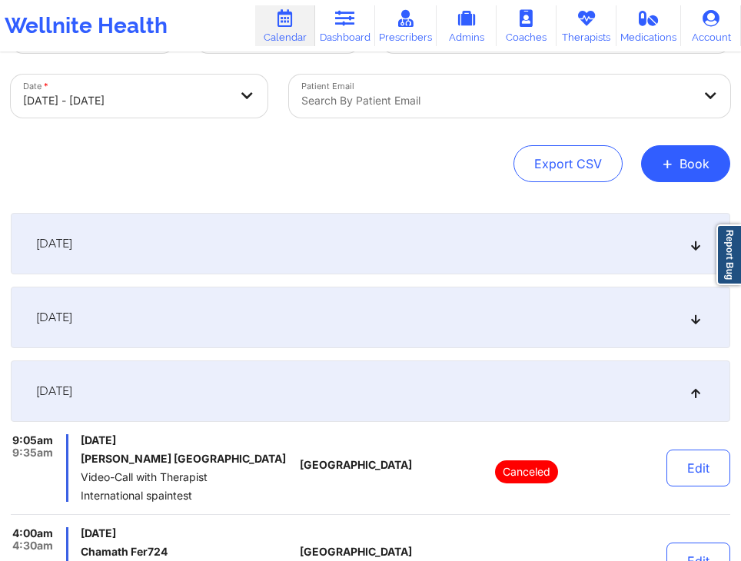
scroll to position [0, 0]
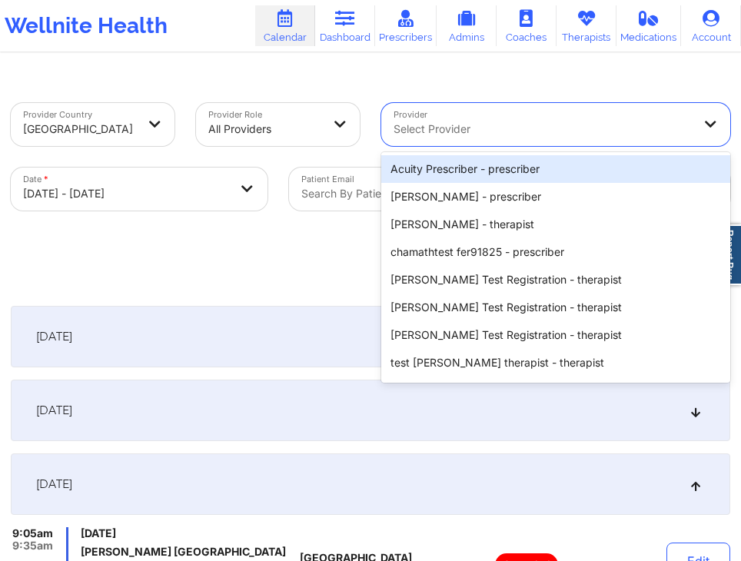
click at [513, 142] on div "Select Provider" at bounding box center [537, 124] width 312 height 43
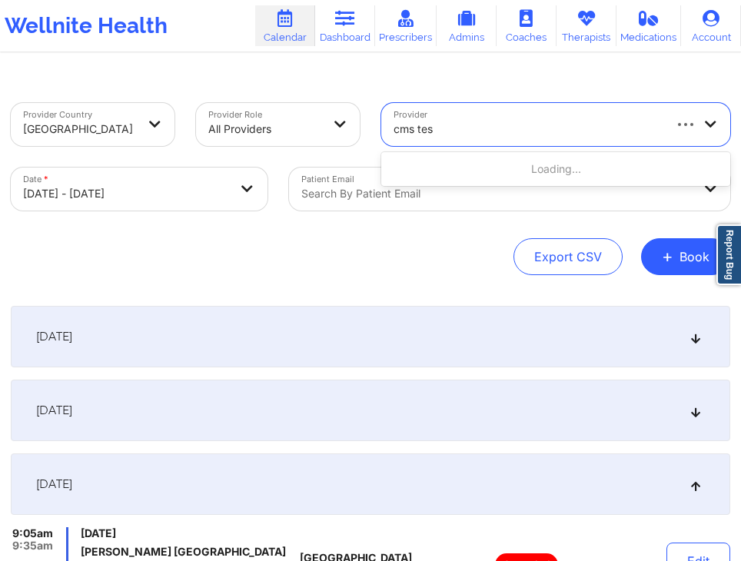
type input "cms test"
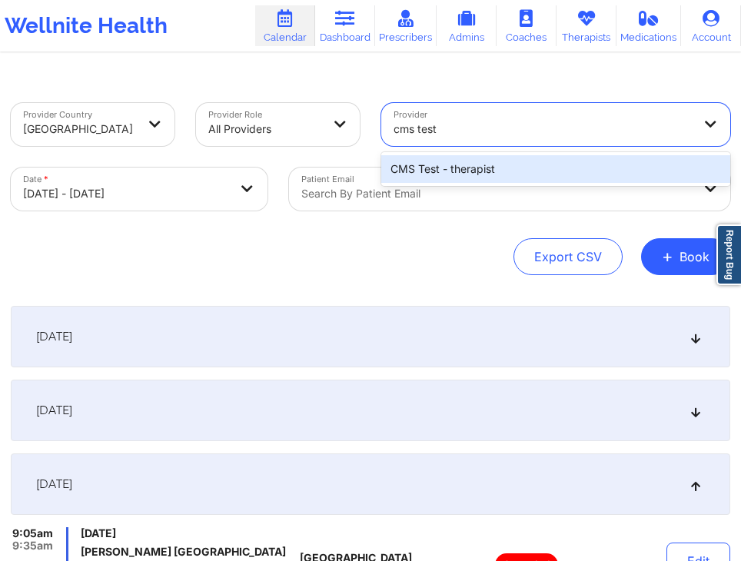
click at [530, 169] on div "CMS Test - therapist" at bounding box center [555, 169] width 349 height 28
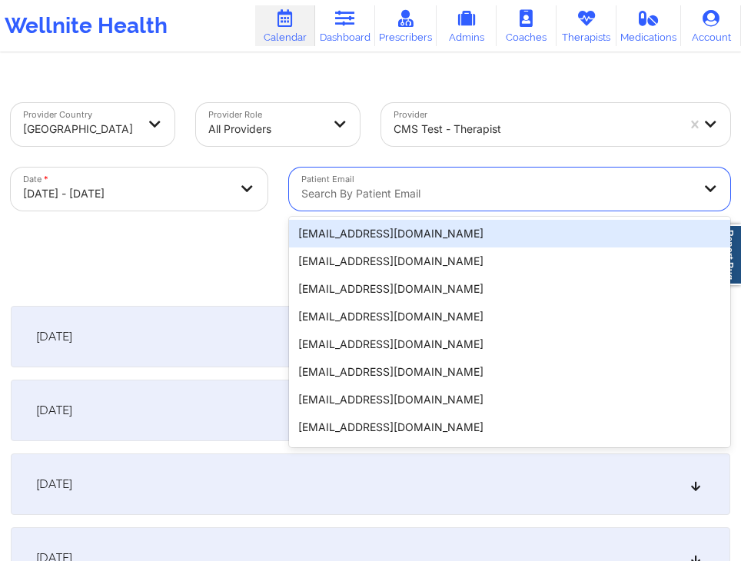
click at [466, 196] on div at bounding box center [496, 193] width 391 height 18
paste input "[EMAIL_ADDRESS][DOMAIN_NAME]"
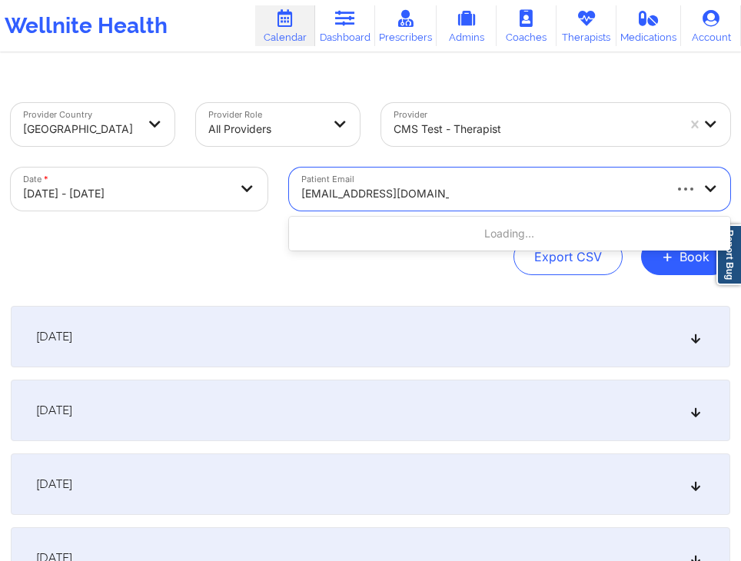
type input "[EMAIL_ADDRESS][DOMAIN_NAME]"
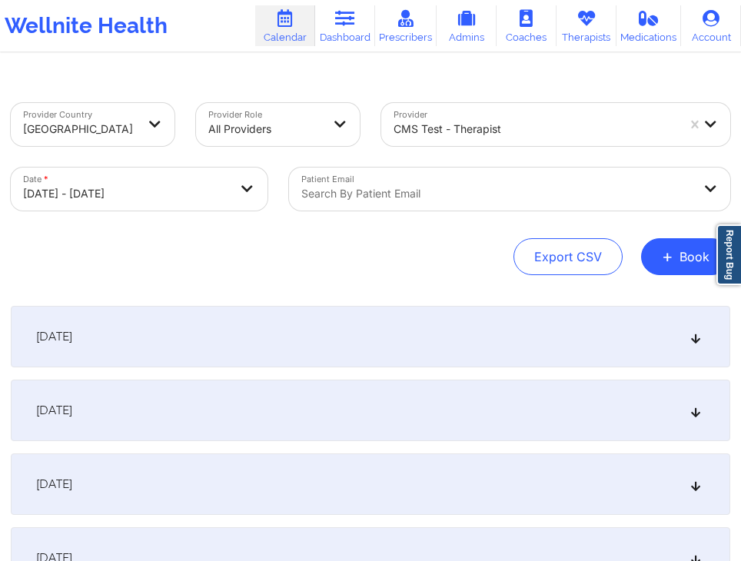
click at [248, 233] on div "Provider Country [GEOGRAPHIC_DATA] Provider Role All Providers Provider CMS Tes…" at bounding box center [370, 189] width 719 height 172
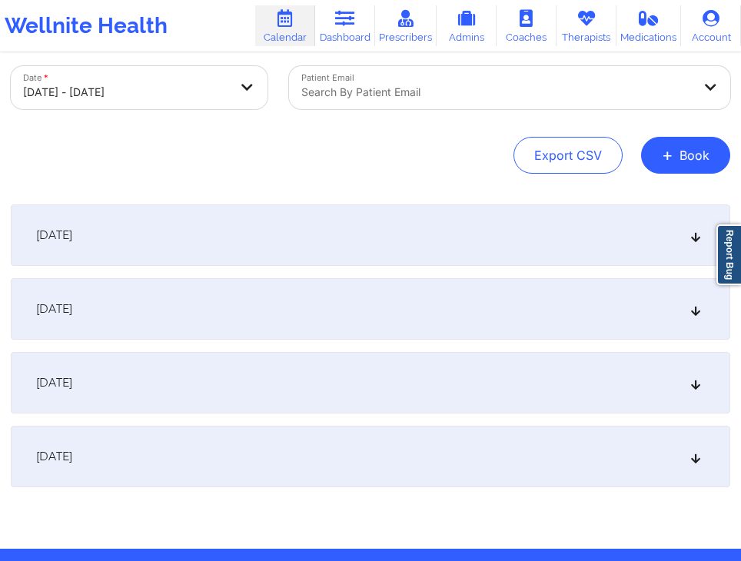
scroll to position [152, 0]
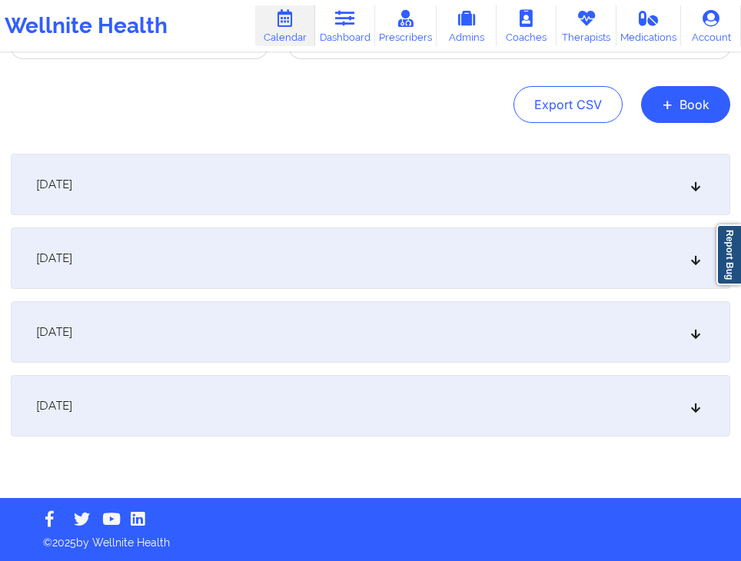
click at [342, 319] on div "[DATE]" at bounding box center [370, 331] width 719 height 61
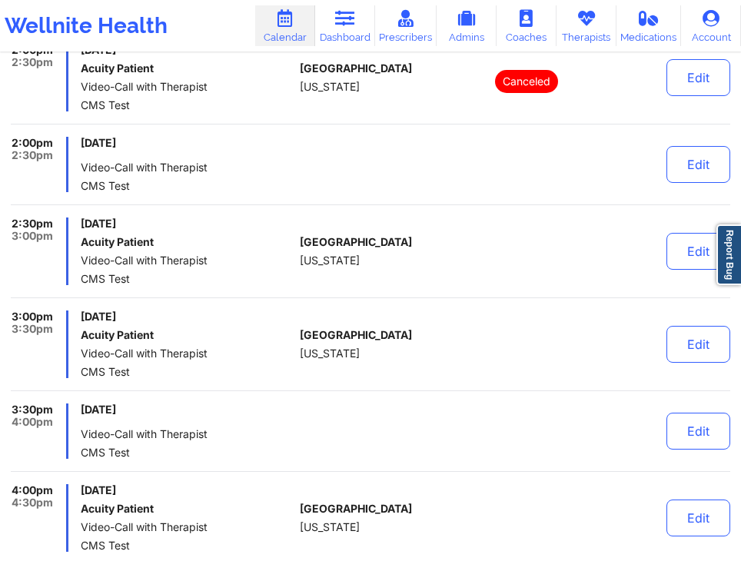
scroll to position [763, 0]
click at [307, 432] on div at bounding box center [368, 430] width 136 height 55
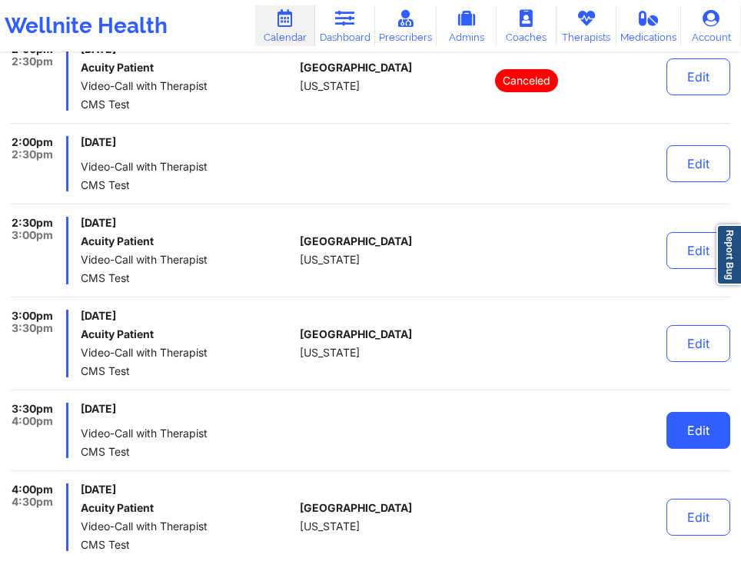
click at [697, 426] on button "Edit" at bounding box center [698, 430] width 64 height 37
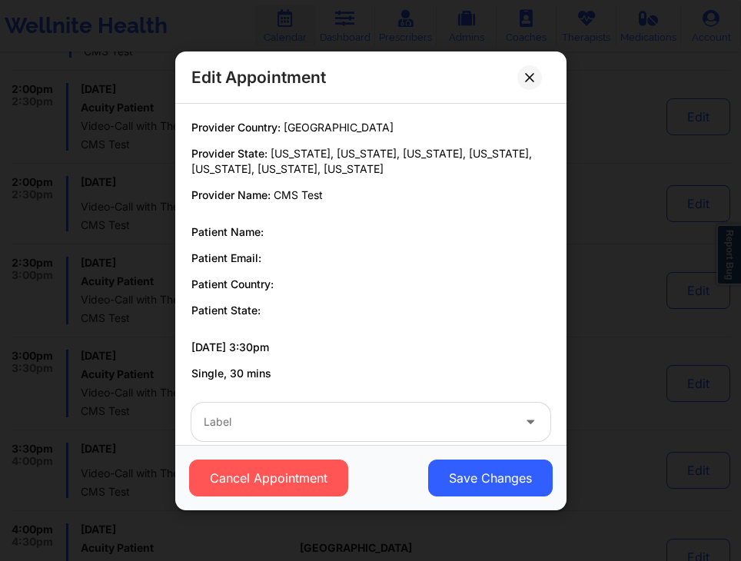
scroll to position [719, 0]
click at [523, 81] on button at bounding box center [529, 77] width 25 height 25
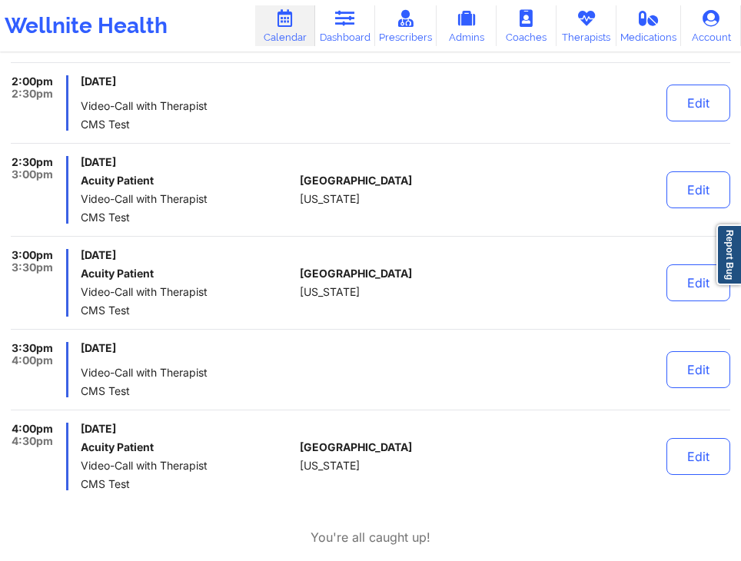
scroll to position [829, 0]
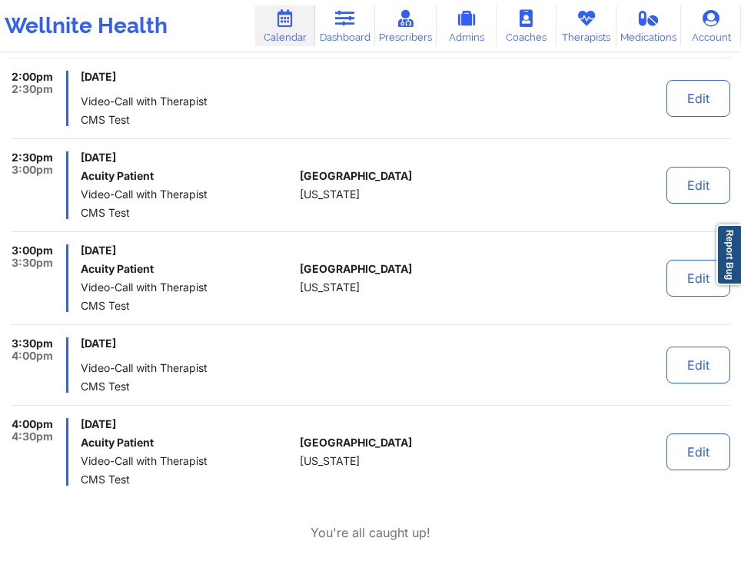
click at [401, 363] on div at bounding box center [368, 364] width 136 height 55
click at [192, 363] on span "Video-Call with Therapist" at bounding box center [187, 368] width 212 height 12
click at [421, 347] on div at bounding box center [368, 364] width 136 height 55
click at [392, 387] on div at bounding box center [368, 364] width 136 height 55
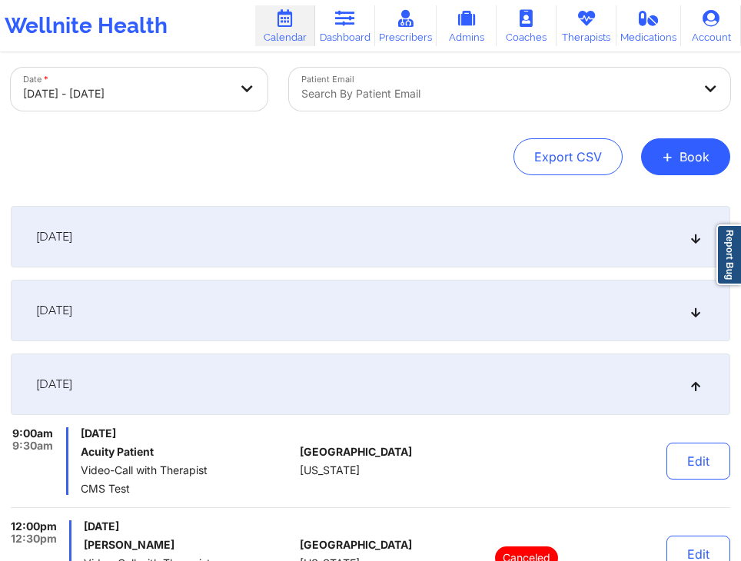
scroll to position [0, 0]
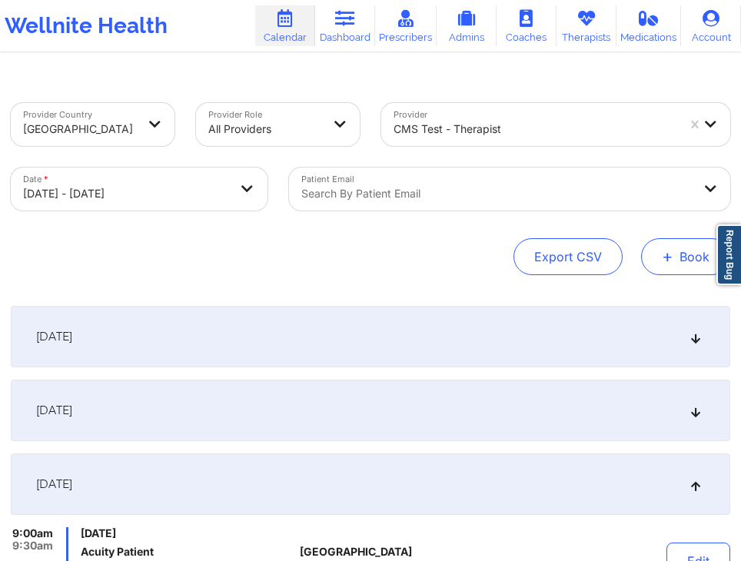
click at [687, 248] on button "+ Book" at bounding box center [685, 256] width 89 height 37
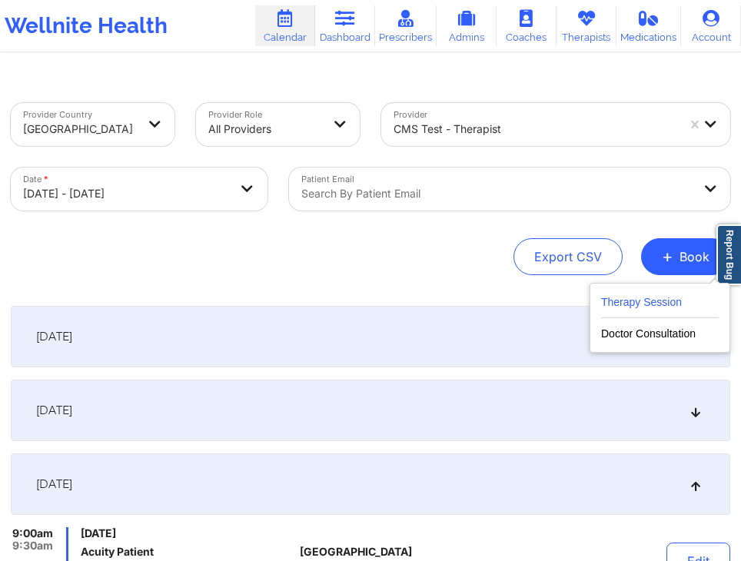
click at [644, 294] on button "Therapy Session" at bounding box center [660, 305] width 118 height 25
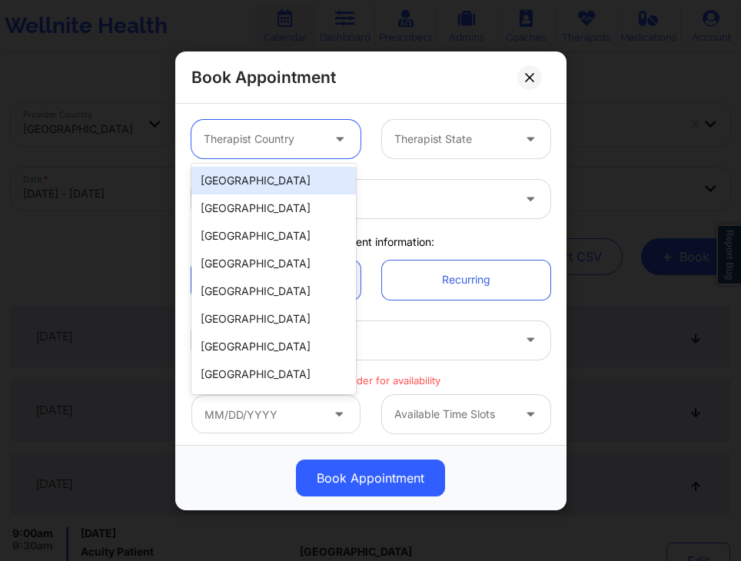
click at [294, 144] on div at bounding box center [263, 139] width 118 height 18
click at [271, 180] on div "[GEOGRAPHIC_DATA]" at bounding box center [273, 181] width 165 height 28
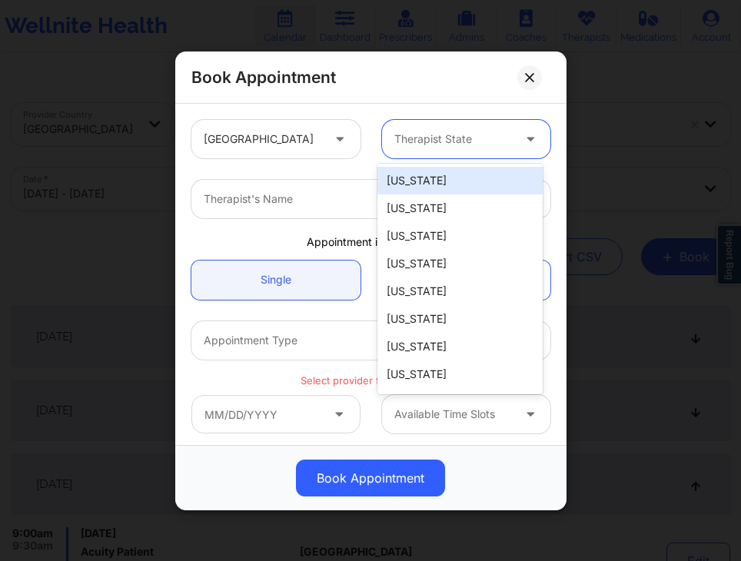
click at [473, 144] on div at bounding box center [453, 139] width 118 height 18
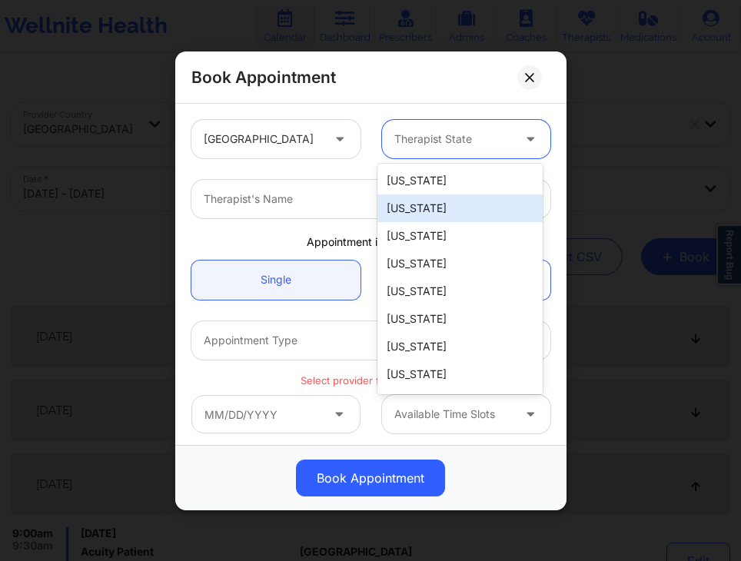
click at [416, 206] on div "[US_STATE]" at bounding box center [459, 208] width 165 height 28
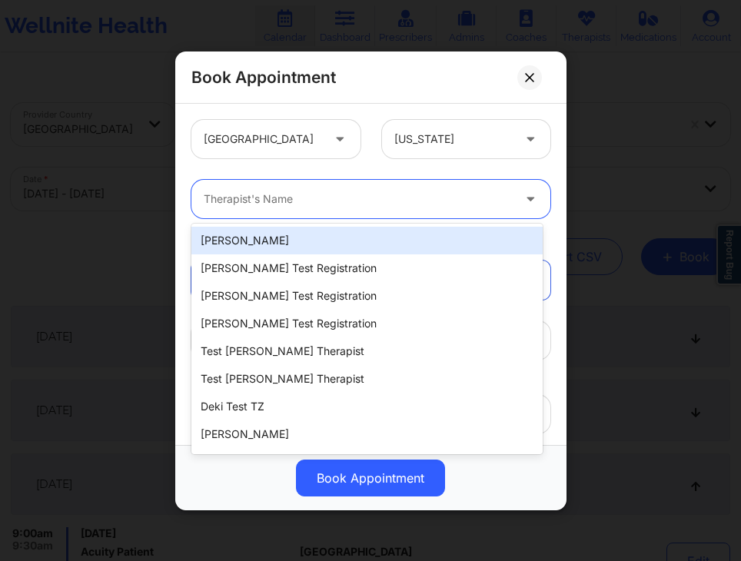
click at [281, 198] on div at bounding box center [358, 199] width 308 height 18
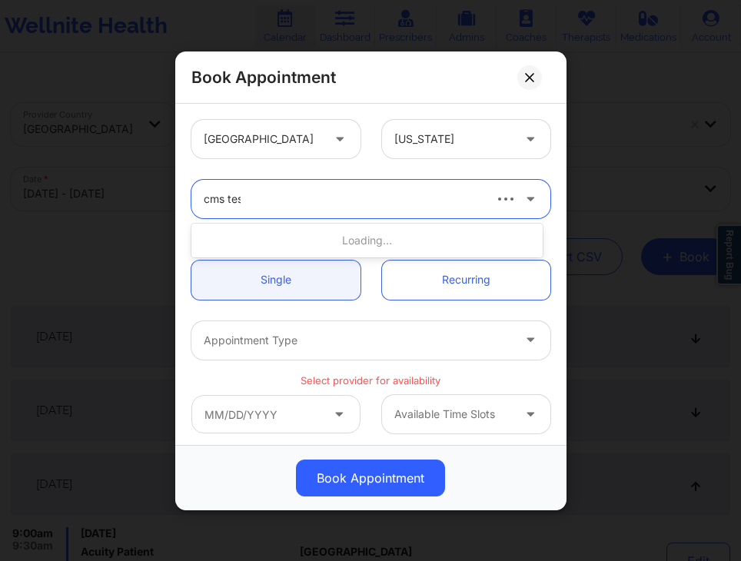
type input "cms test"
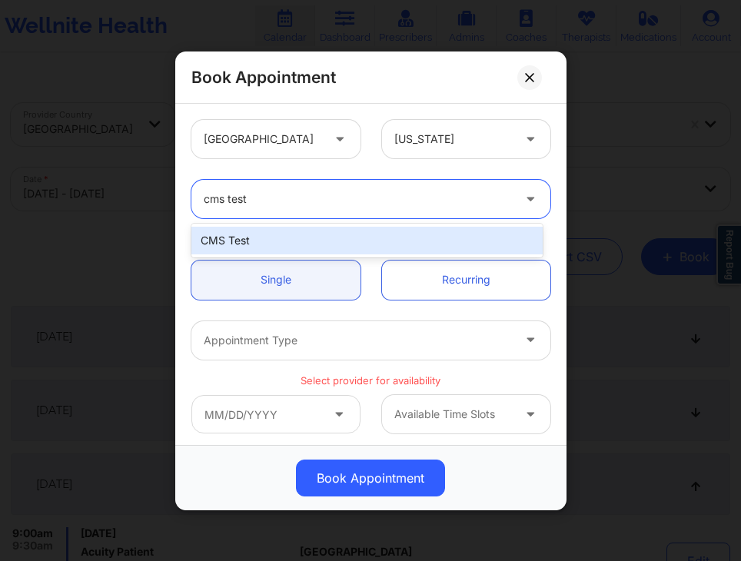
click at [324, 244] on div "CMS Test" at bounding box center [366, 241] width 351 height 28
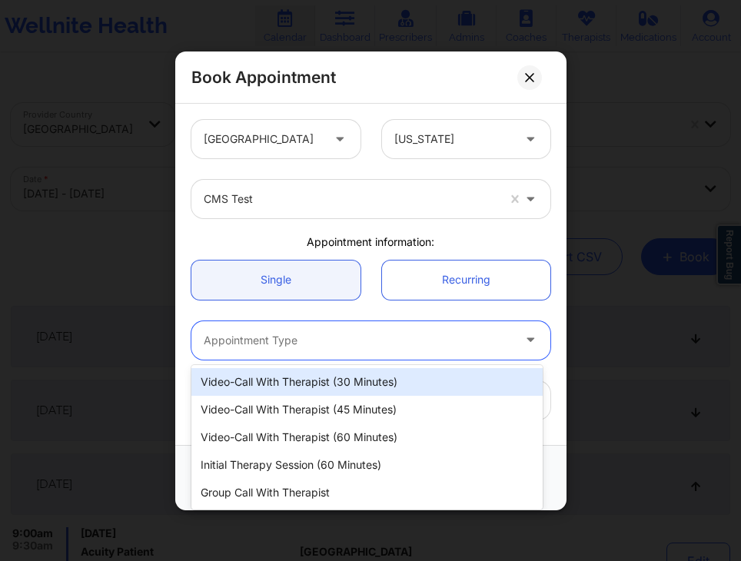
click at [271, 331] on div at bounding box center [358, 340] width 308 height 18
click at [364, 379] on div "Video-Call with Therapist (30 minutes)" at bounding box center [366, 382] width 351 height 28
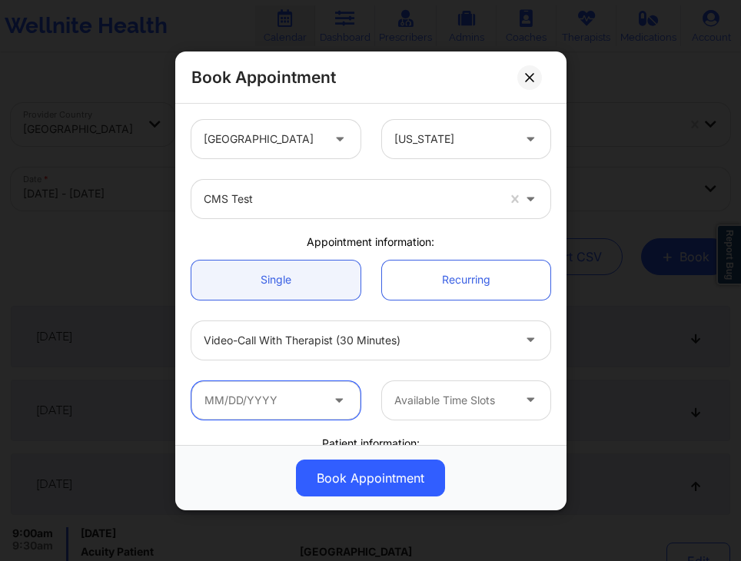
click at [301, 393] on input "text" at bounding box center [275, 399] width 169 height 38
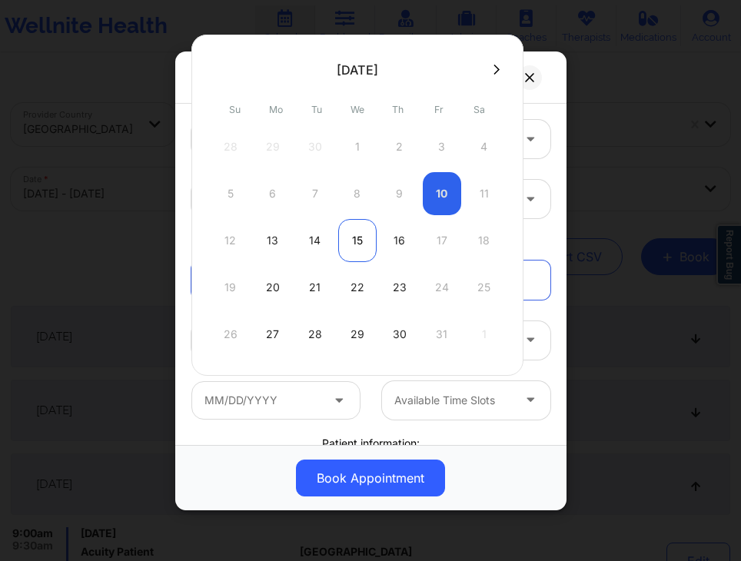
click at [364, 233] on div "15" at bounding box center [357, 240] width 38 height 43
type input "[DATE]"
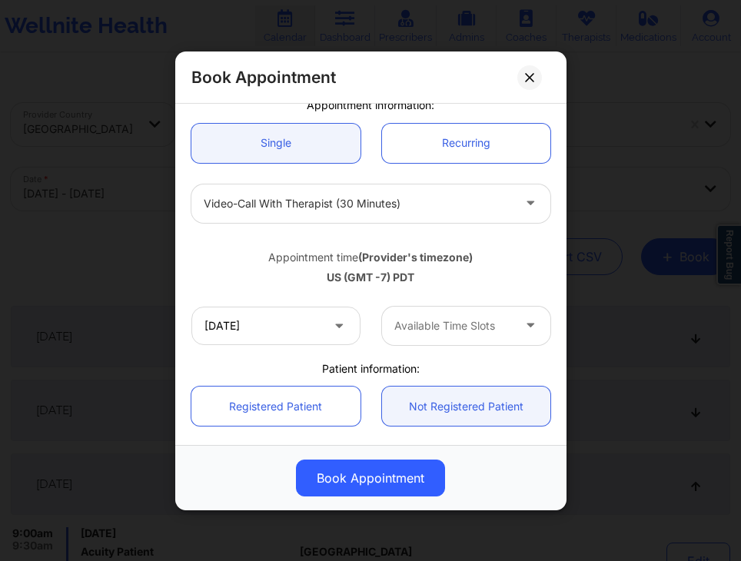
scroll to position [138, 0]
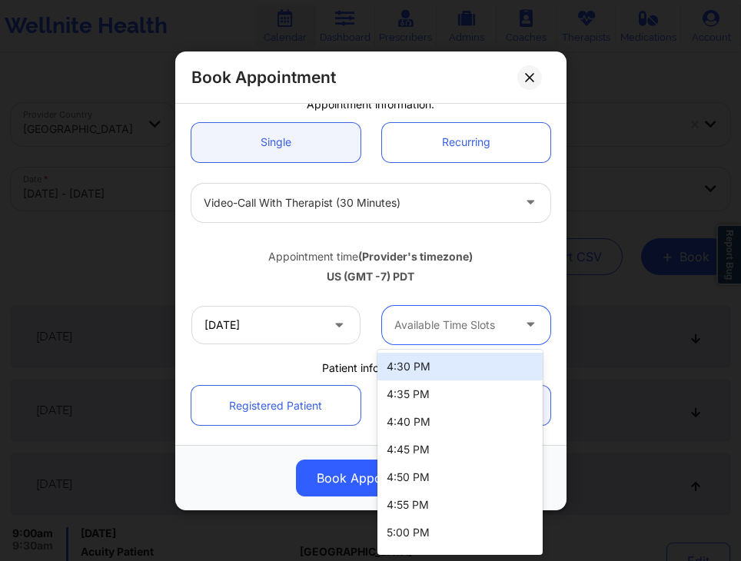
click at [410, 321] on div at bounding box center [453, 324] width 118 height 18
click at [414, 362] on div "4:30 PM" at bounding box center [459, 367] width 165 height 28
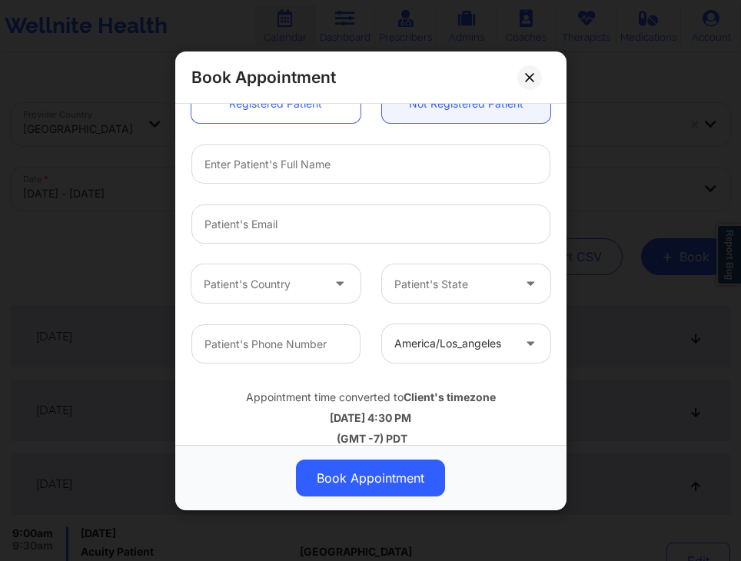
scroll to position [443, 0]
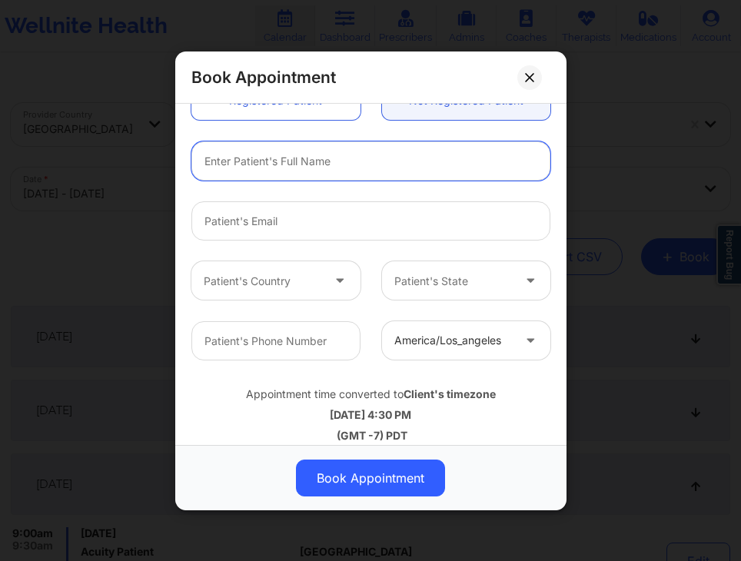
click at [308, 158] on input "text" at bounding box center [370, 160] width 359 height 39
type input "Unregistered Patient Test2"
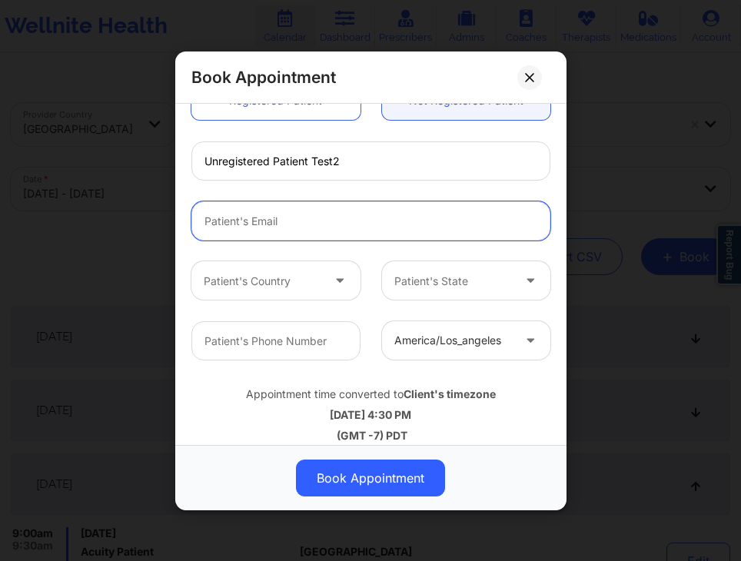
click at [262, 221] on input "Patient Email" at bounding box center [370, 220] width 359 height 39
paste input "[EMAIL_ADDRESS][DOMAIN_NAME]"
click at [301, 221] on input "[EMAIL_ADDRESS][DOMAIN_NAME]" at bounding box center [370, 220] width 359 height 39
type input "[EMAIL_ADDRESS][DOMAIN_NAME]"
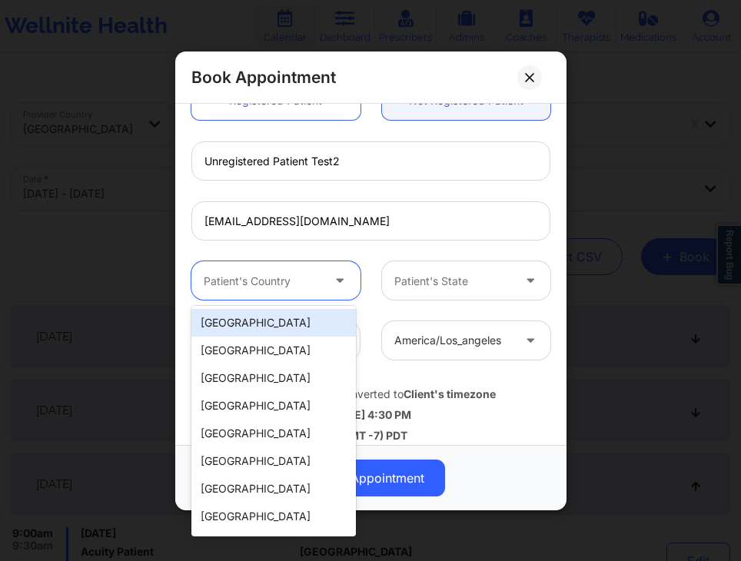
click at [250, 278] on div at bounding box center [263, 280] width 118 height 18
click at [244, 331] on div "[GEOGRAPHIC_DATA]" at bounding box center [273, 323] width 165 height 28
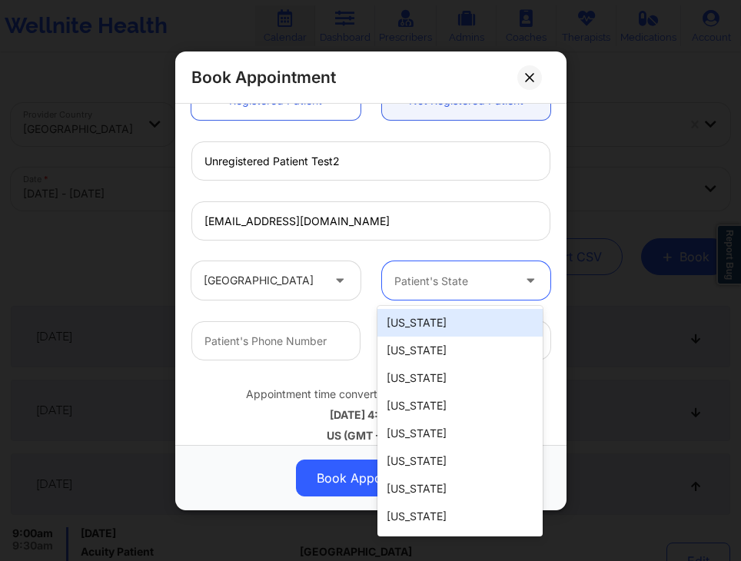
click at [459, 274] on div at bounding box center [453, 280] width 118 height 18
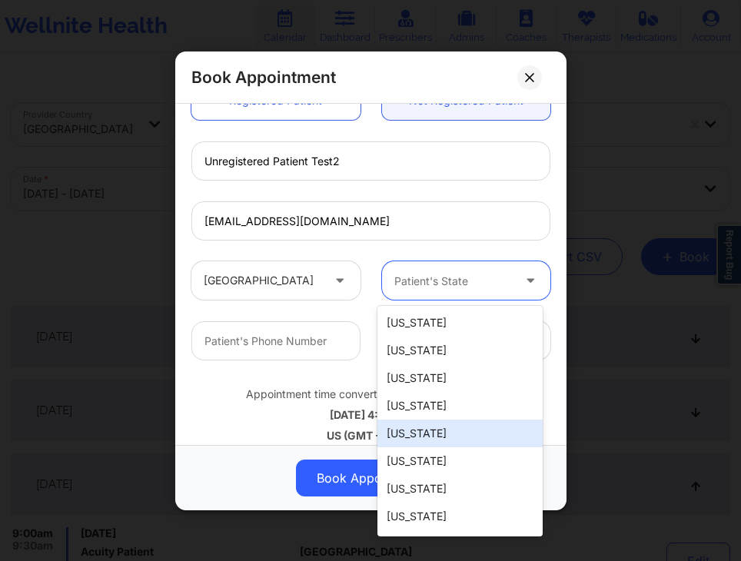
click at [440, 434] on div "[US_STATE]" at bounding box center [459, 434] width 165 height 28
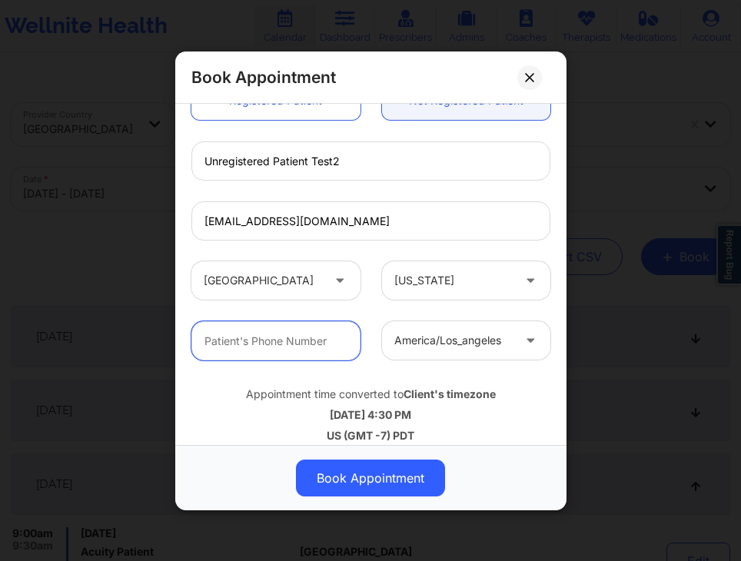
click at [284, 336] on input "text" at bounding box center [275, 340] width 169 height 39
type input "06282502474"
type input "[GEOGRAPHIC_DATA]"
click at [219, 344] on input "06282502474" at bounding box center [275, 340] width 169 height 39
type input "6282502474"
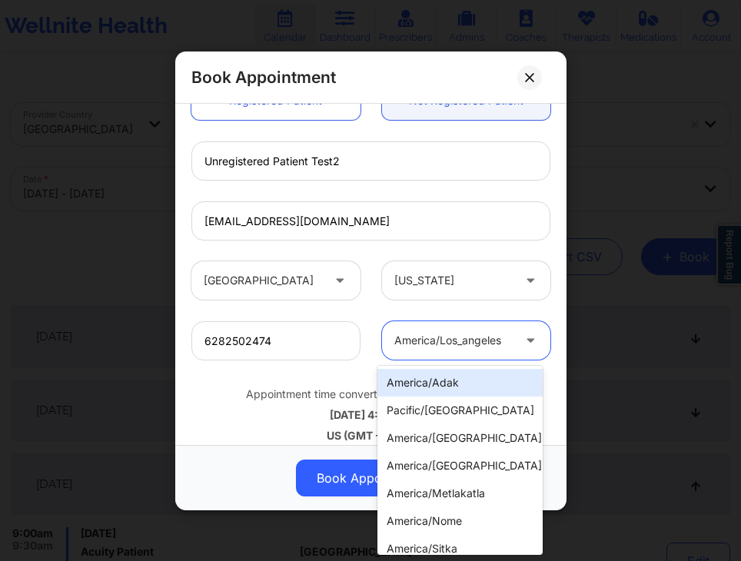
click at [436, 337] on div at bounding box center [453, 340] width 118 height 18
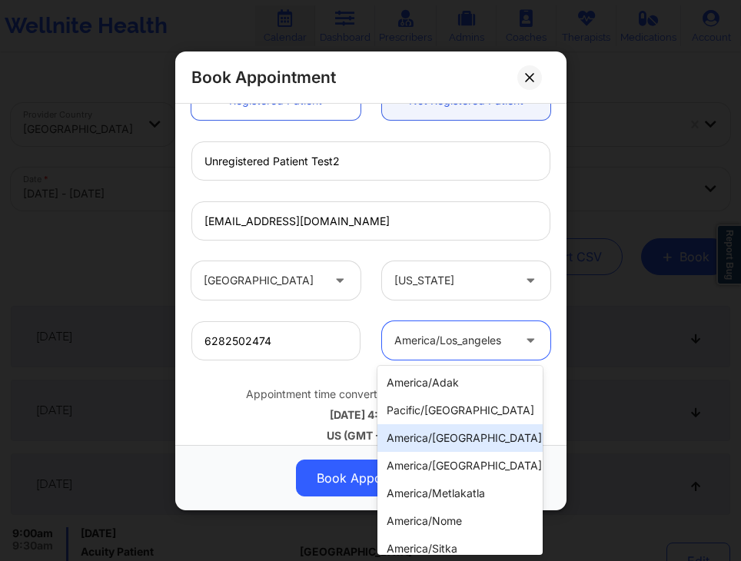
scroll to position [0, 0]
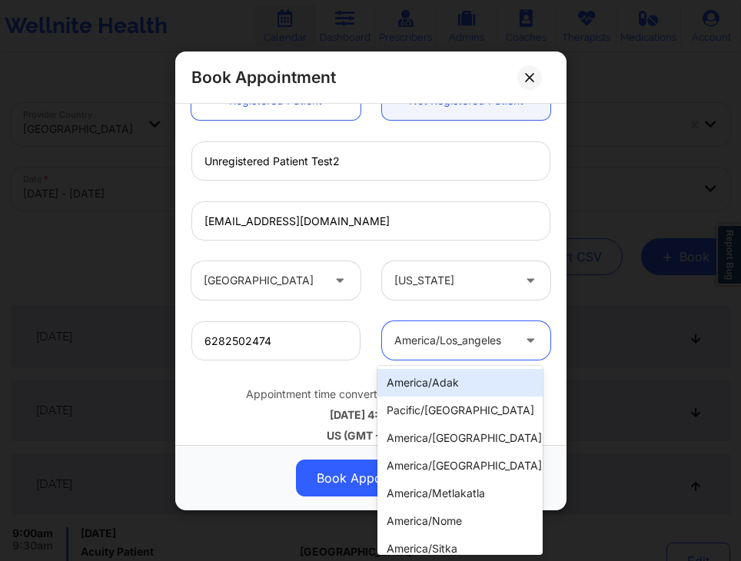
click at [477, 387] on div "america/adak" at bounding box center [459, 383] width 165 height 28
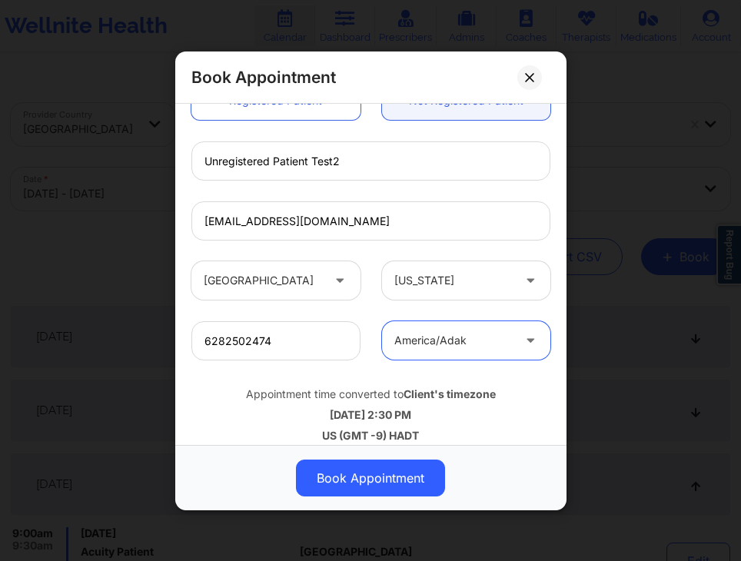
click at [417, 398] on b "Client's timezone" at bounding box center [449, 393] width 92 height 13
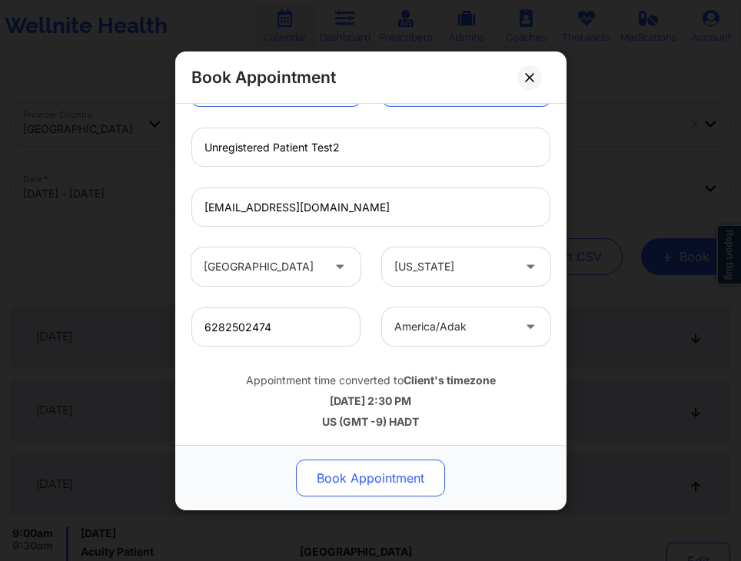
click at [386, 465] on button "Book Appointment" at bounding box center [370, 478] width 149 height 37
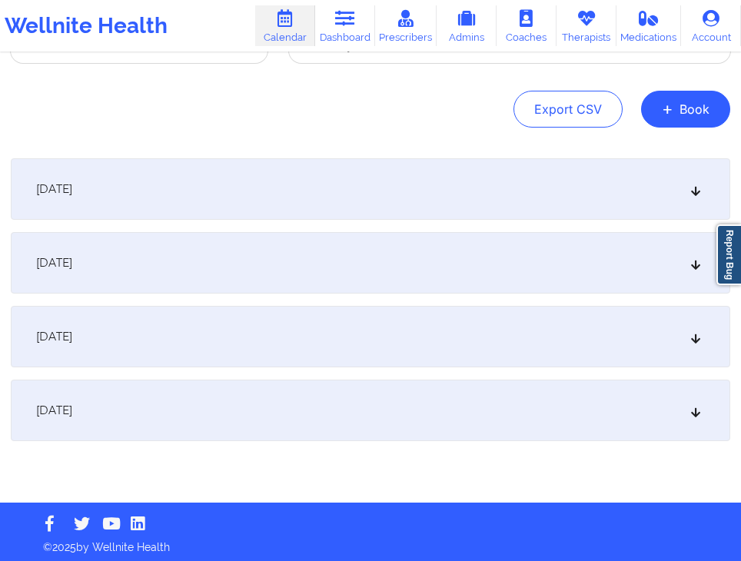
scroll to position [152, 0]
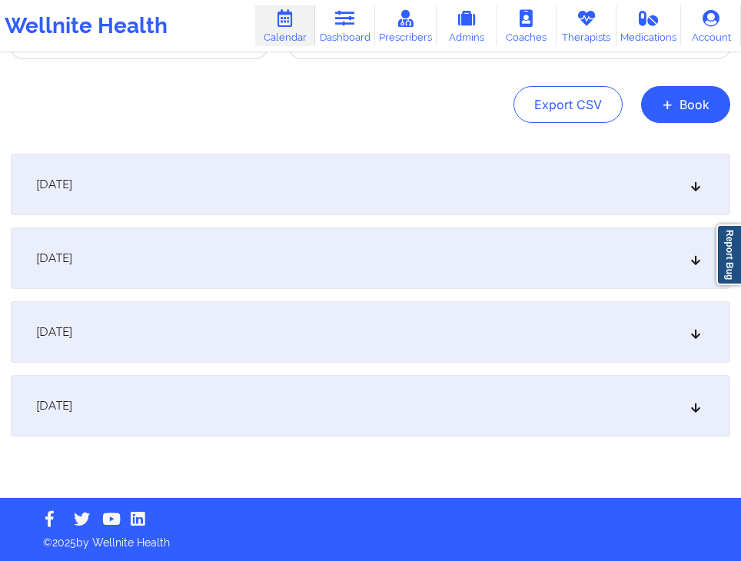
click at [388, 345] on div "[DATE]" at bounding box center [370, 331] width 719 height 61
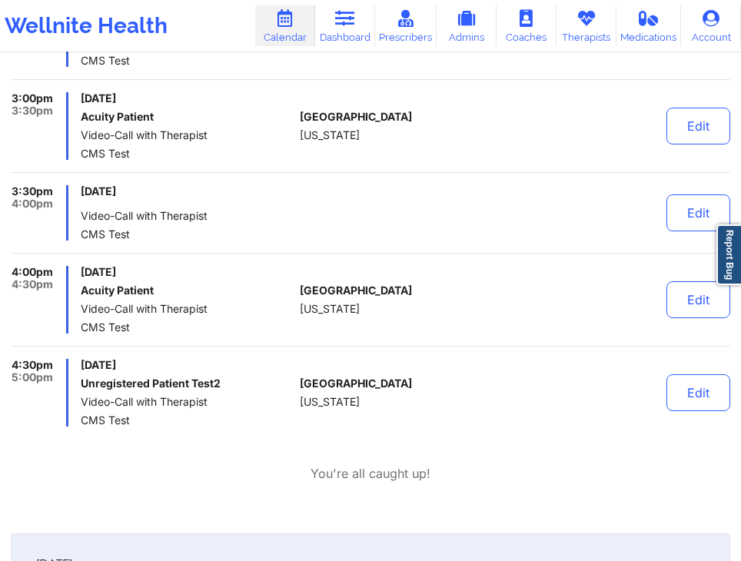
scroll to position [975, 0]
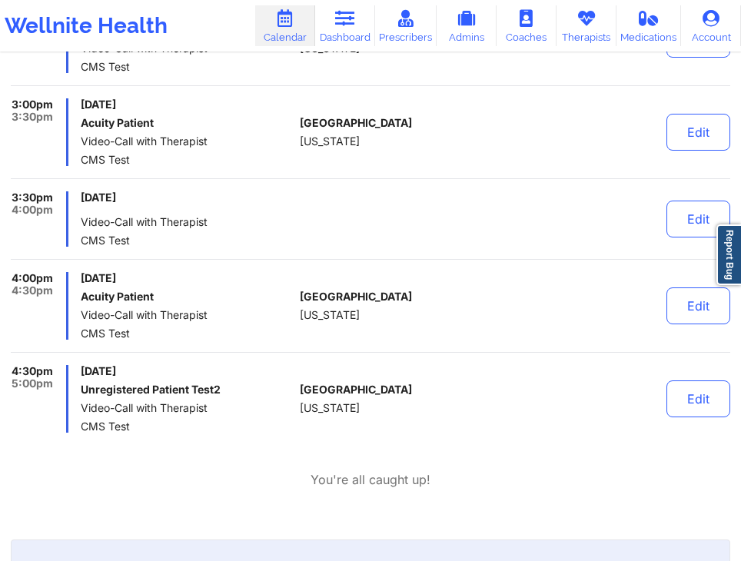
click at [270, 404] on span "Video-Call with Therapist" at bounding box center [187, 408] width 212 height 12
click at [683, 397] on button "Edit" at bounding box center [698, 398] width 64 height 37
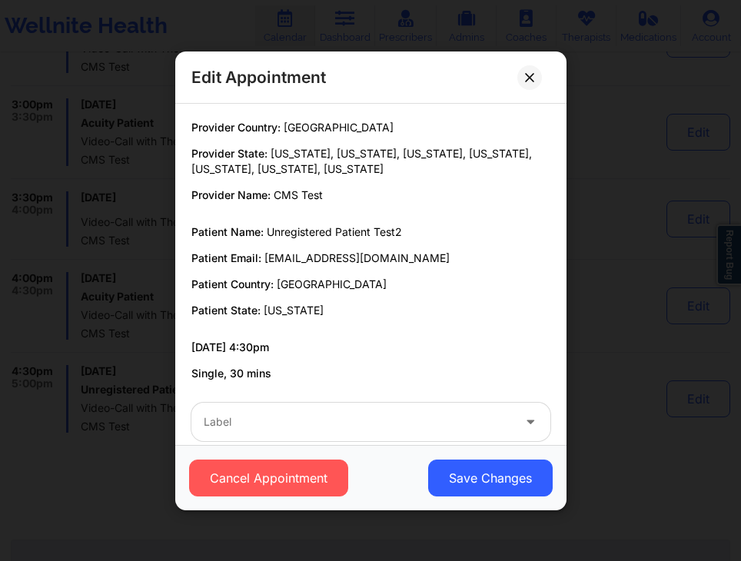
click at [381, 278] on p "Patient Country: [GEOGRAPHIC_DATA]" at bounding box center [370, 284] width 359 height 15
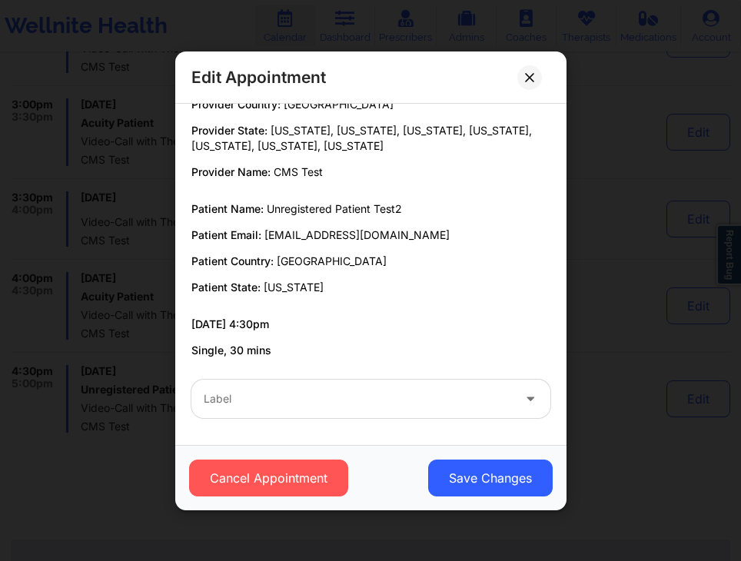
scroll to position [0, 0]
